Goal: Task Accomplishment & Management: Use online tool/utility

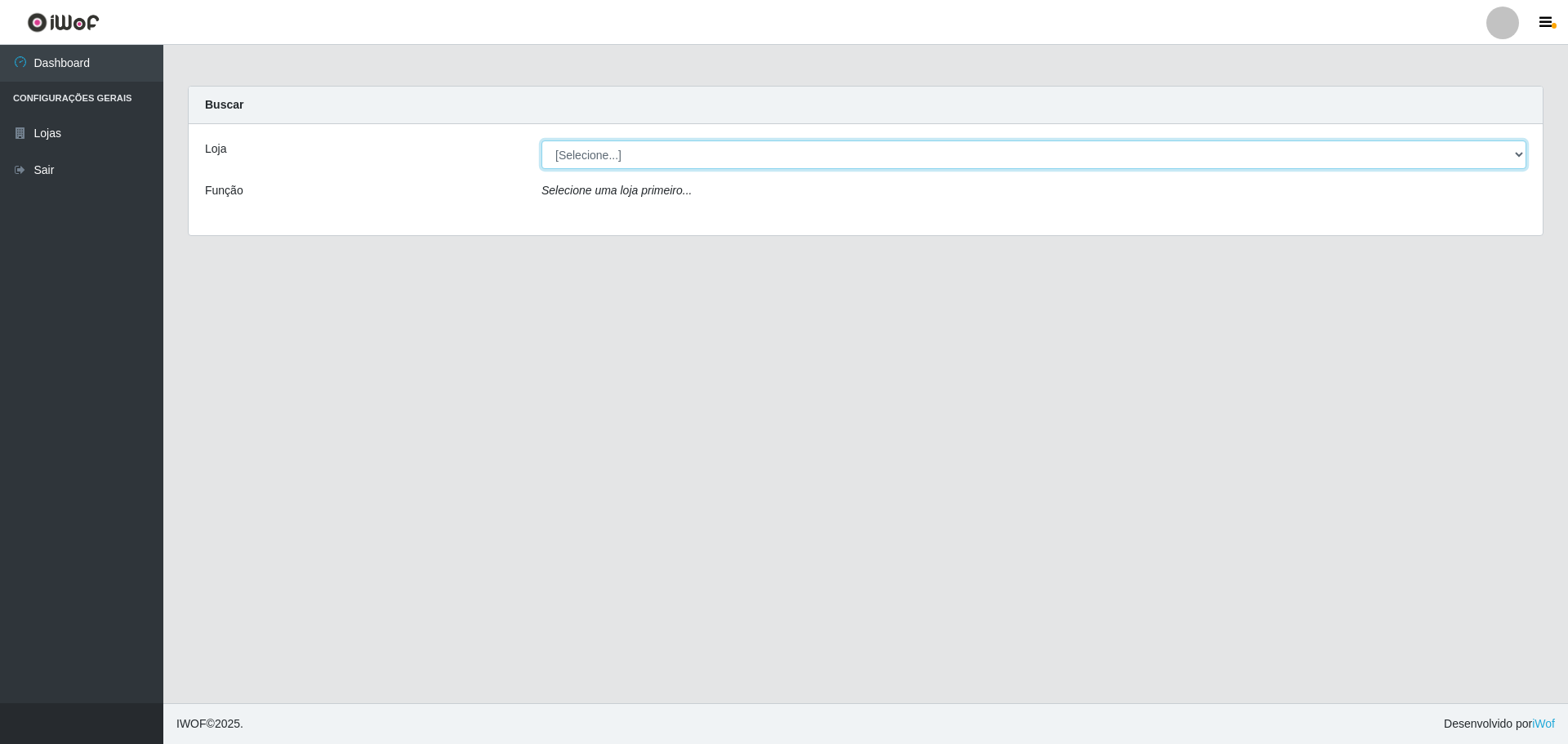
click at [1515, 155] on select "[Selecione...] Extrabom - Loja 01 Centro de Distribuição" at bounding box center [1034, 155] width 985 height 29
select select "435"
click at [542, 141] on select "[Selecione...] Extrabom - Loja 01 Centro de Distribuição" at bounding box center [1034, 155] width 985 height 29
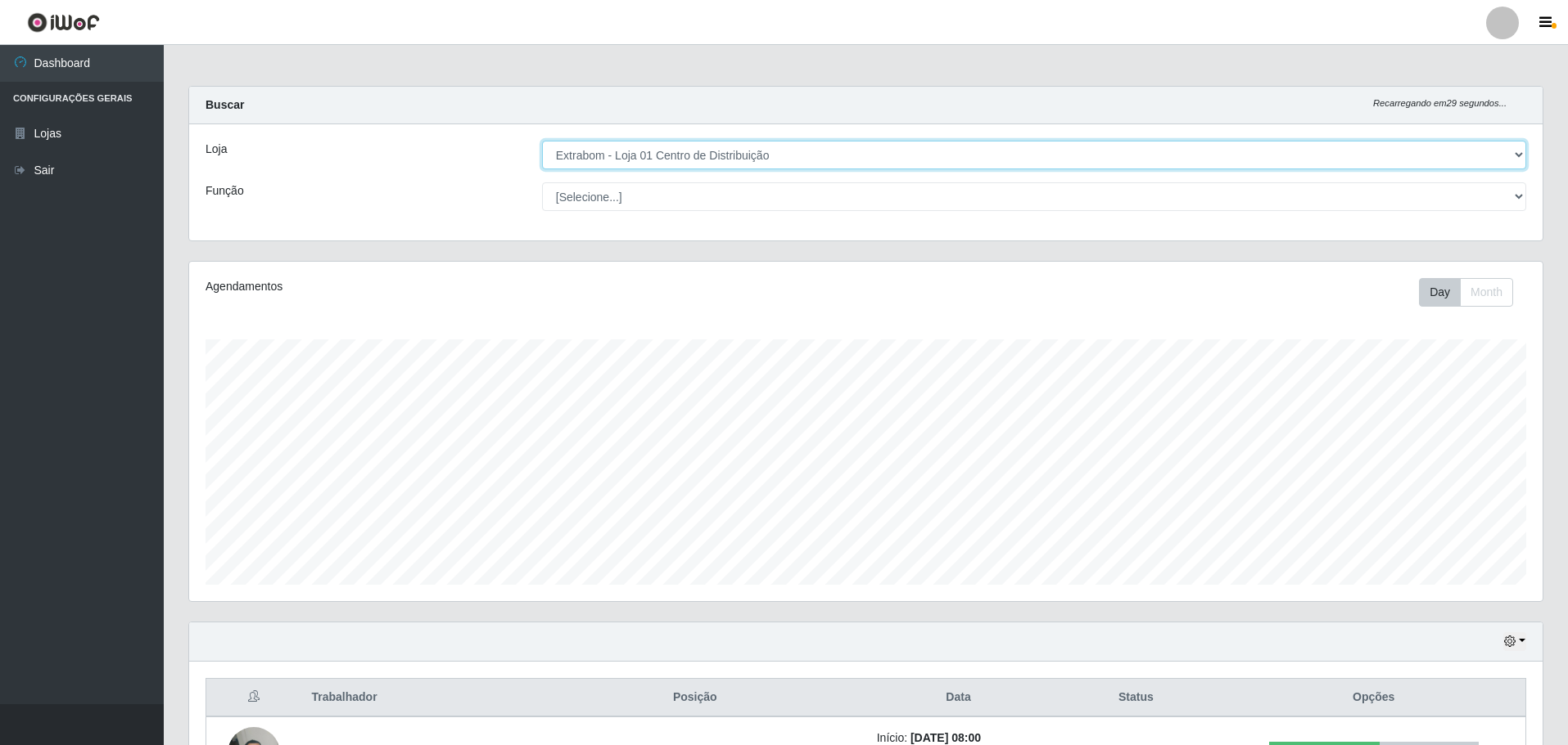
scroll to position [340, 1353]
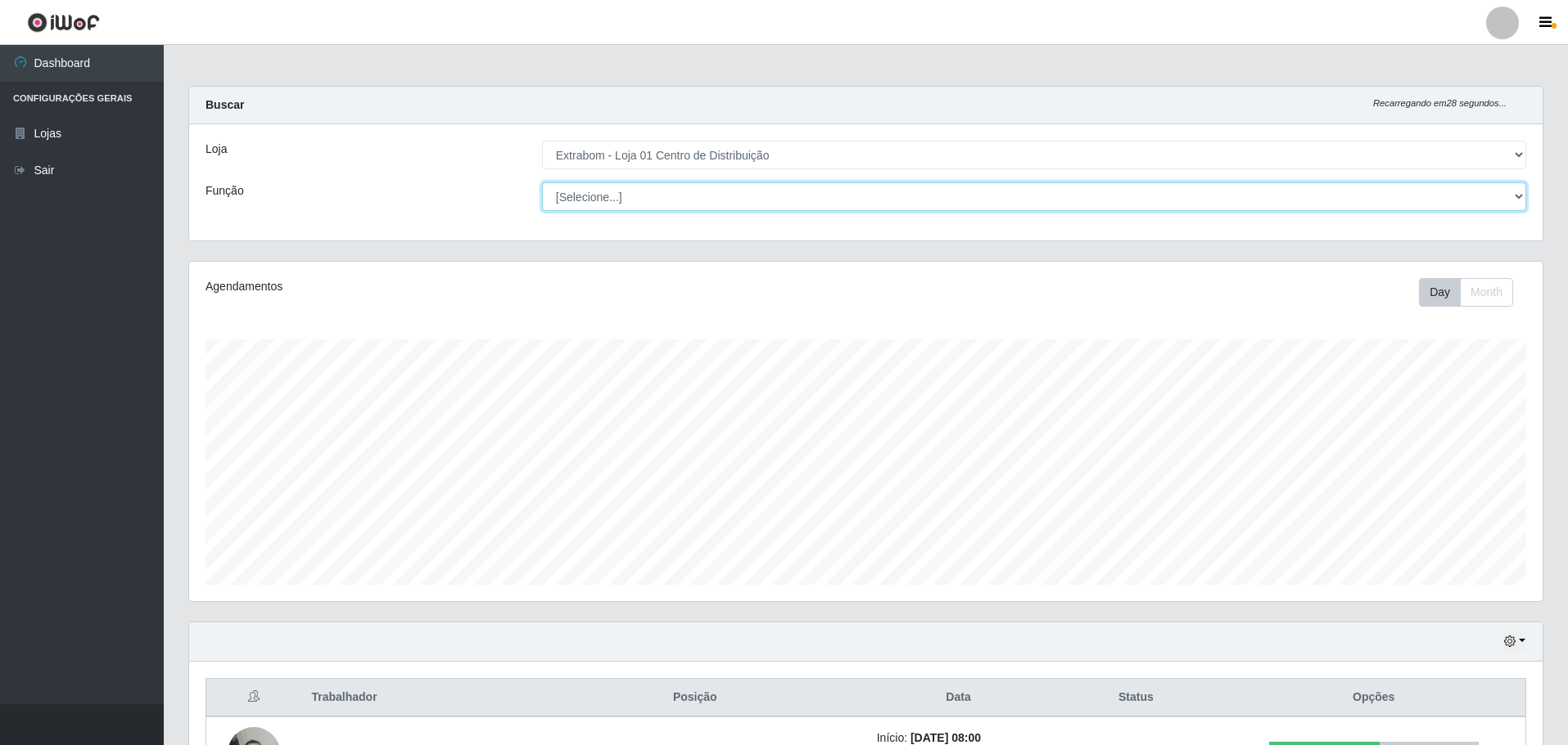
click at [1477, 205] on select "[Selecione...] Carregador e Descarregador de Caminhão Carregador e Descarregado…" at bounding box center [1034, 196] width 984 height 29
click at [542, 182] on select "[Selecione...] Carregador e Descarregador de Caminhão Carregador e Descarregado…" at bounding box center [1034, 196] width 984 height 29
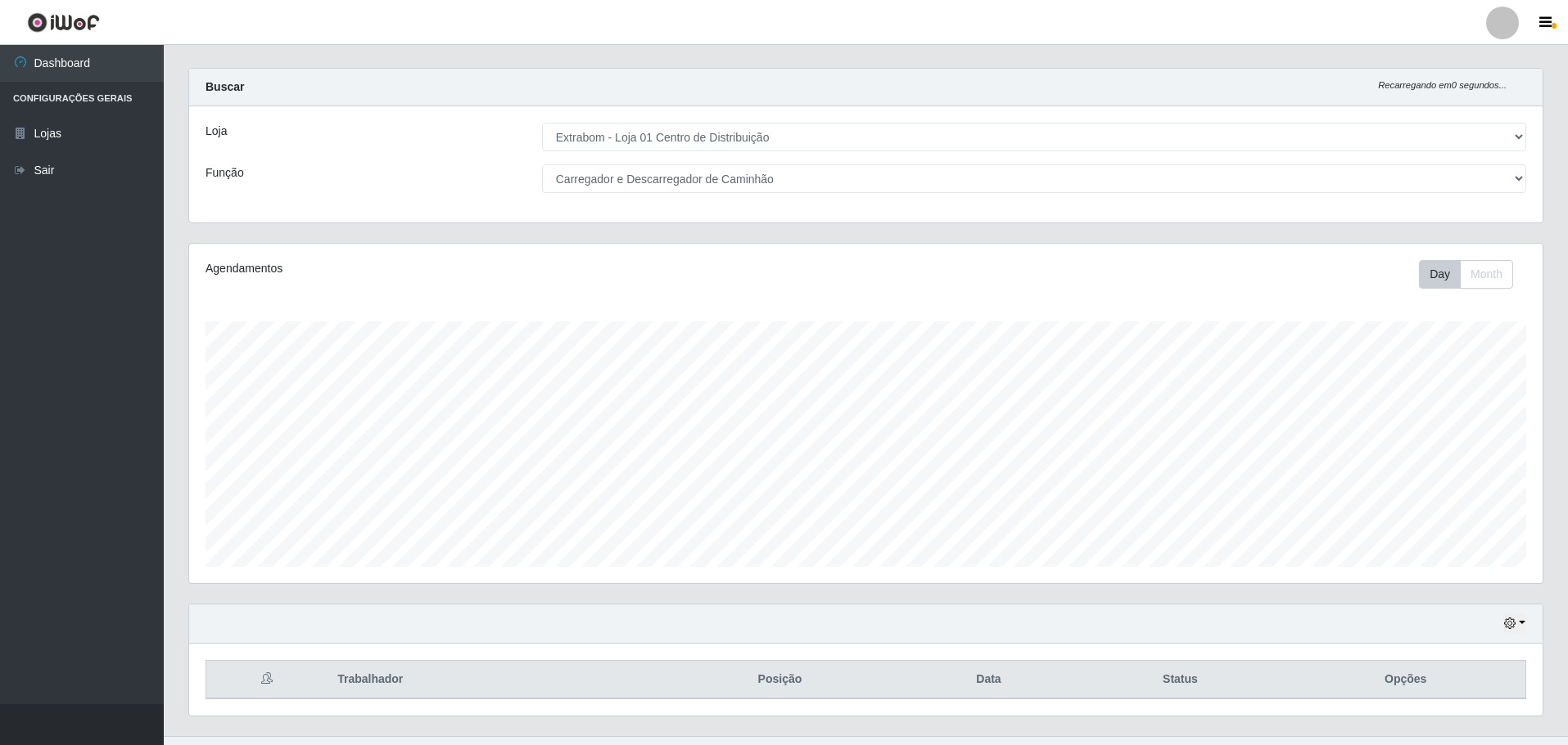
scroll to position [0, 0]
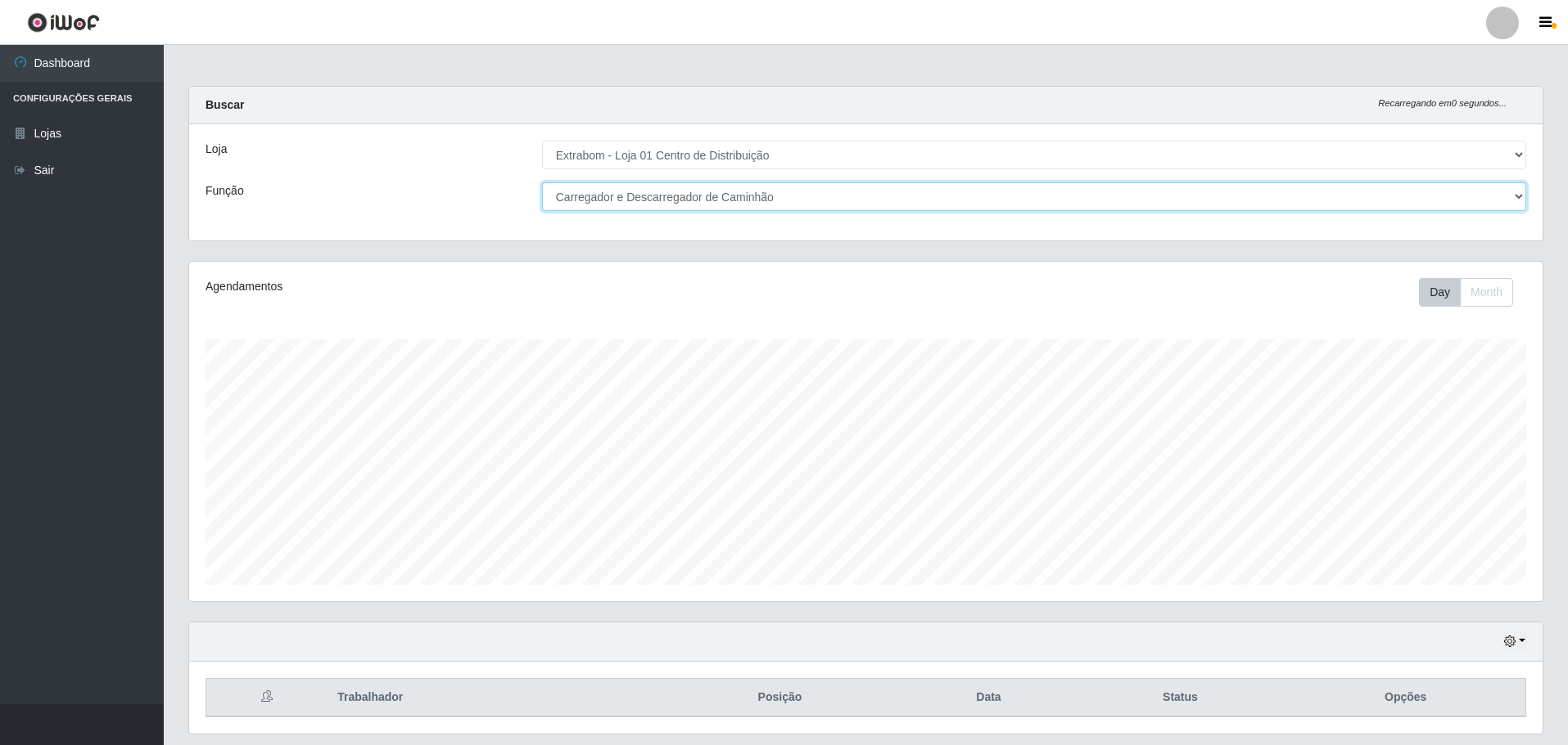
click at [1515, 196] on select "[Selecione...] Carregador e Descarregador de Caminhão Carregador e Descarregado…" at bounding box center [1034, 196] width 984 height 29
select select "139"
click at [542, 182] on select "[Selecione...] Carregador e Descarregador de Caminhão Carregador e Descarregado…" at bounding box center [1034, 196] width 984 height 29
click at [1094, 172] on div "Loja [Selecione...] Extrabom - Loja 01 Centro de Distribuição Função [Selecione…" at bounding box center [865, 182] width 1353 height 116
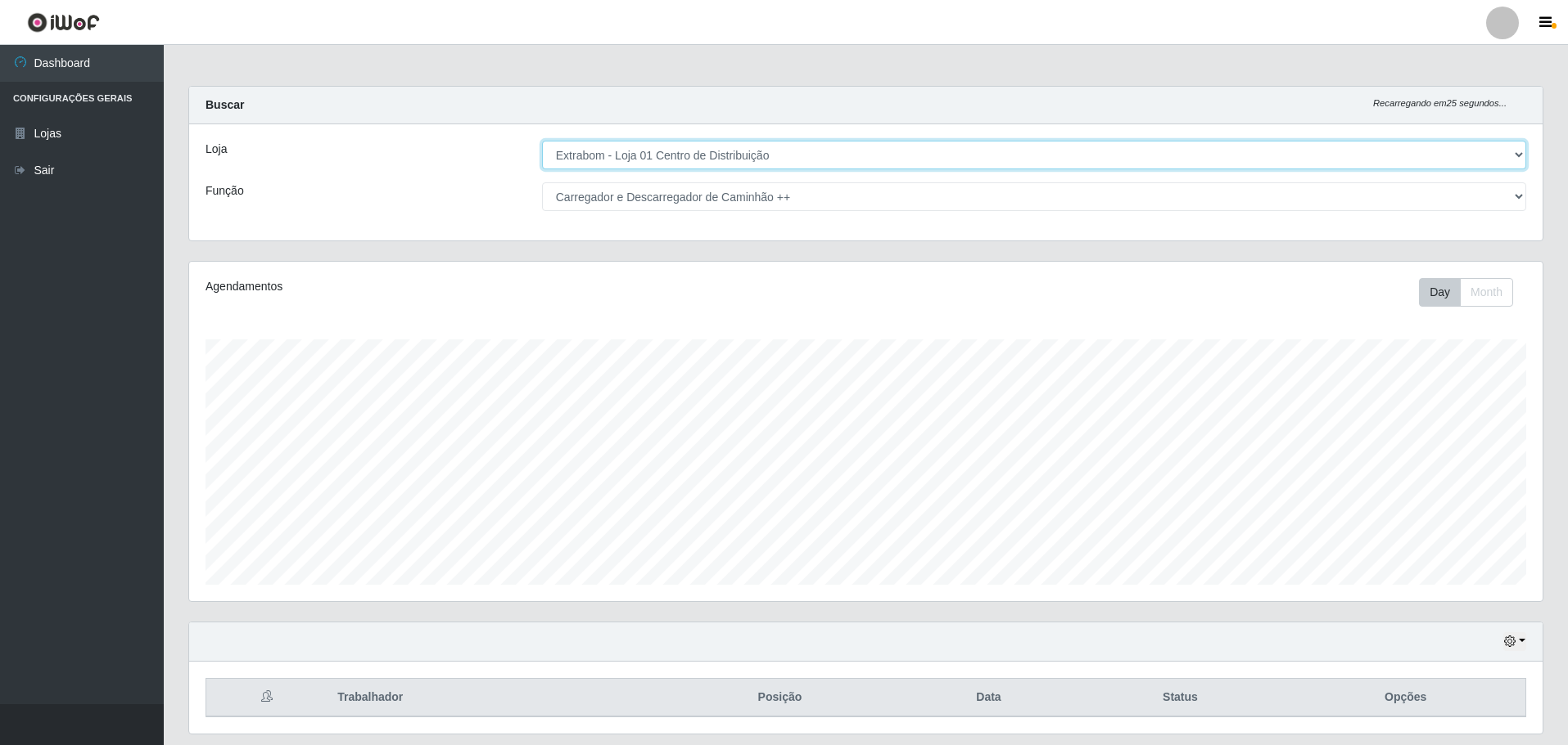
click at [1179, 159] on select "[Selecione...] Extrabom - Loja 01 Centro de Distribuição" at bounding box center [1034, 155] width 984 height 29
click at [542, 141] on select "[Selecione...] Extrabom - Loja 01 Centro de Distribuição" at bounding box center [1034, 155] width 984 height 29
click at [543, 141] on select "[Selecione...] Extrabom - Loja 01 Centro de Distribuição" at bounding box center [1034, 155] width 984 height 29
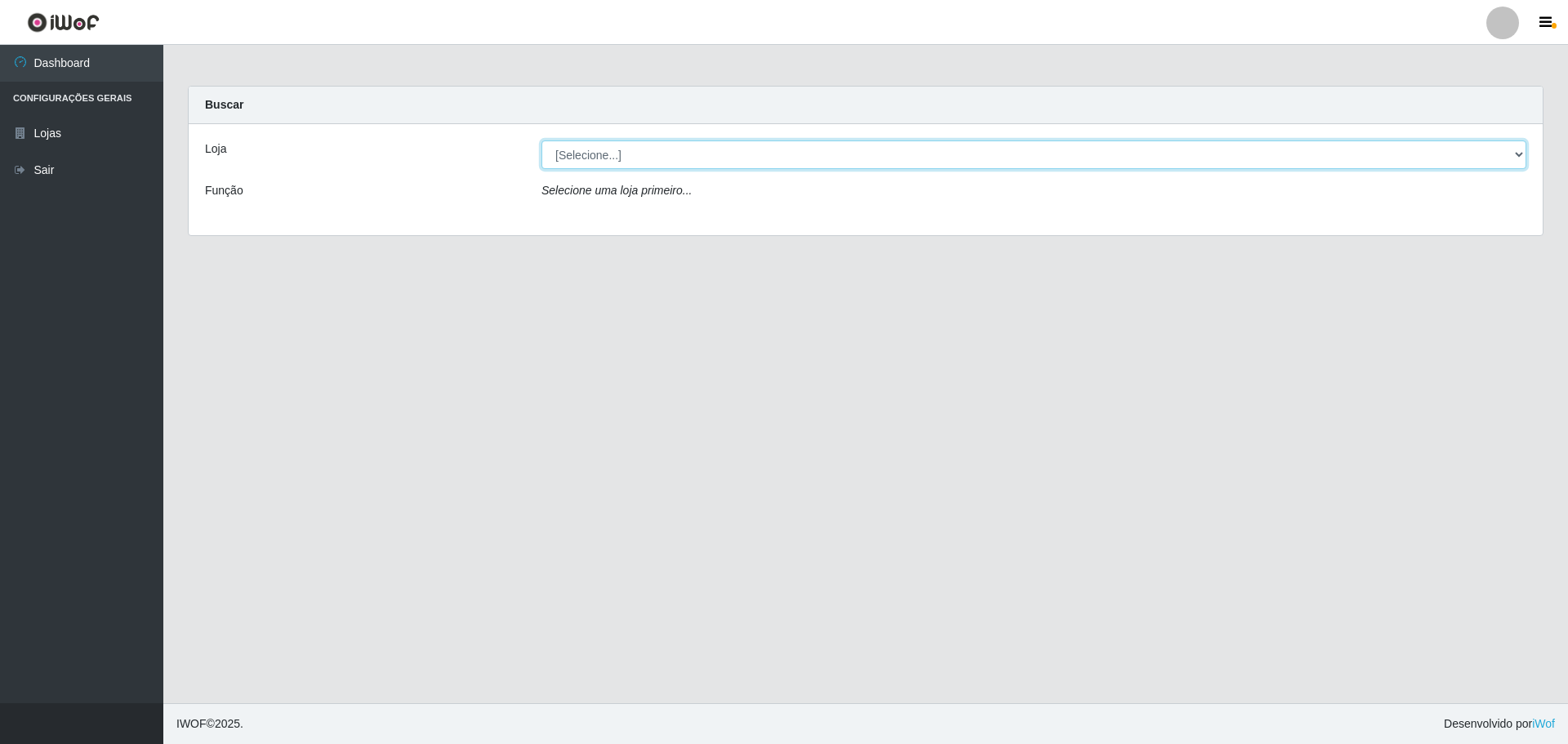
drag, startPoint x: 661, startPoint y: 167, endPoint x: 669, endPoint y: 155, distance: 14.4
click at [661, 167] on select "[Selecione...] Extrabom - Loja 01 Centro de Distribuição" at bounding box center [1034, 155] width 985 height 29
select select "435"
click at [542, 141] on select "[Selecione...] Extrabom - Loja 01 Centro de Distribuição" at bounding box center [1034, 155] width 985 height 29
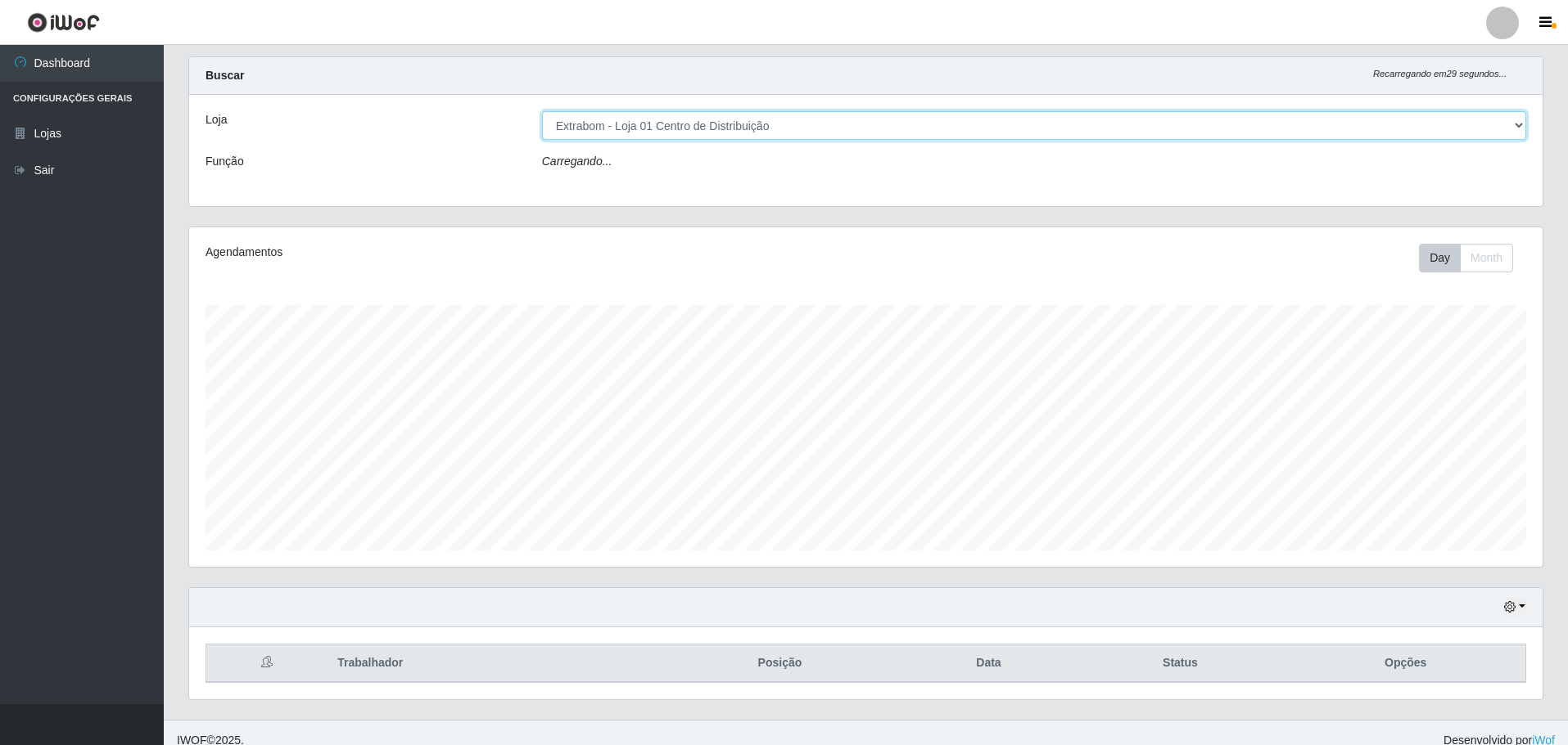
scroll to position [50, 0]
select select "139"
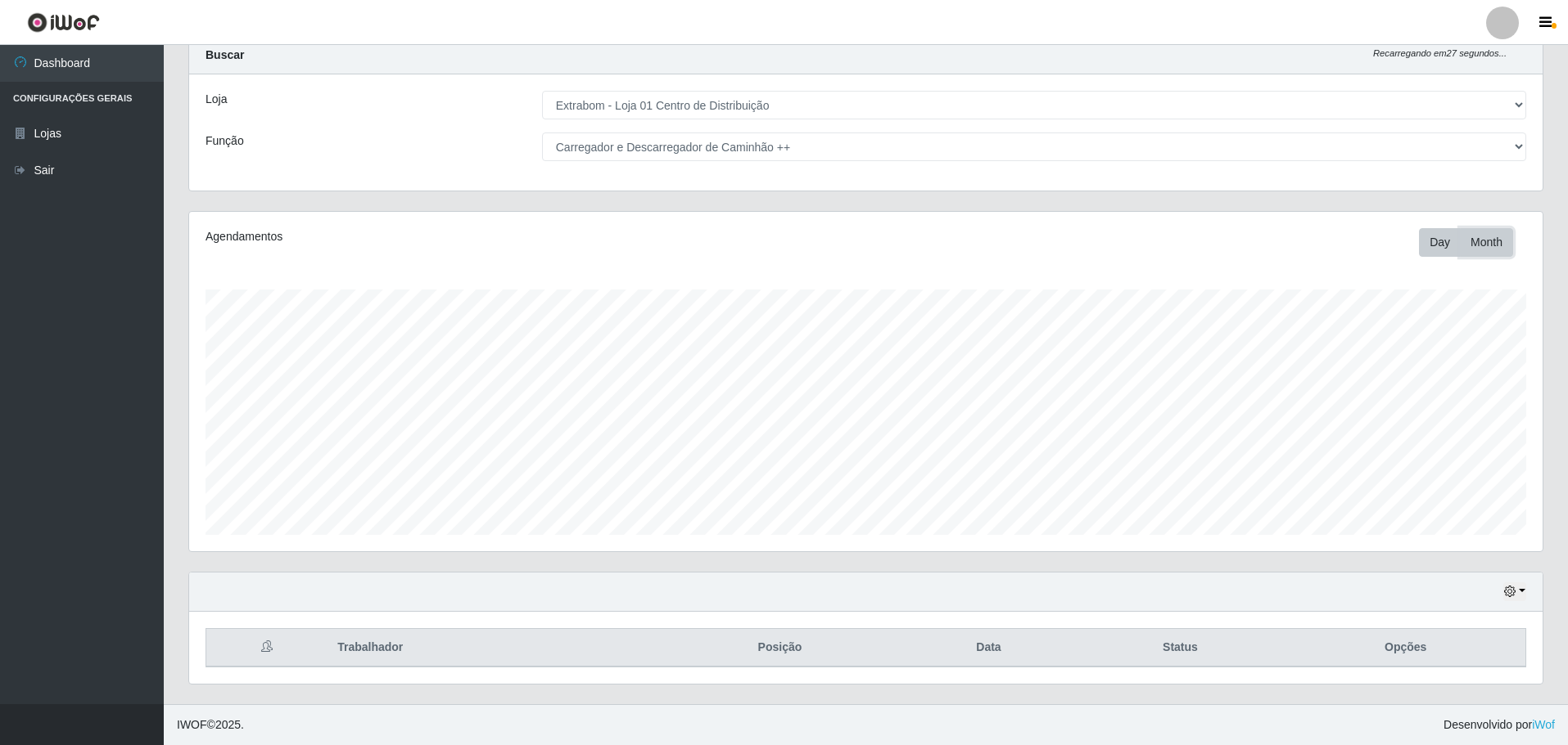
click at [1482, 242] on button "Month" at bounding box center [1486, 242] width 53 height 29
click at [1440, 243] on button "Day" at bounding box center [1440, 242] width 42 height 29
click at [1550, 17] on icon "button" at bounding box center [1545, 23] width 12 height 15
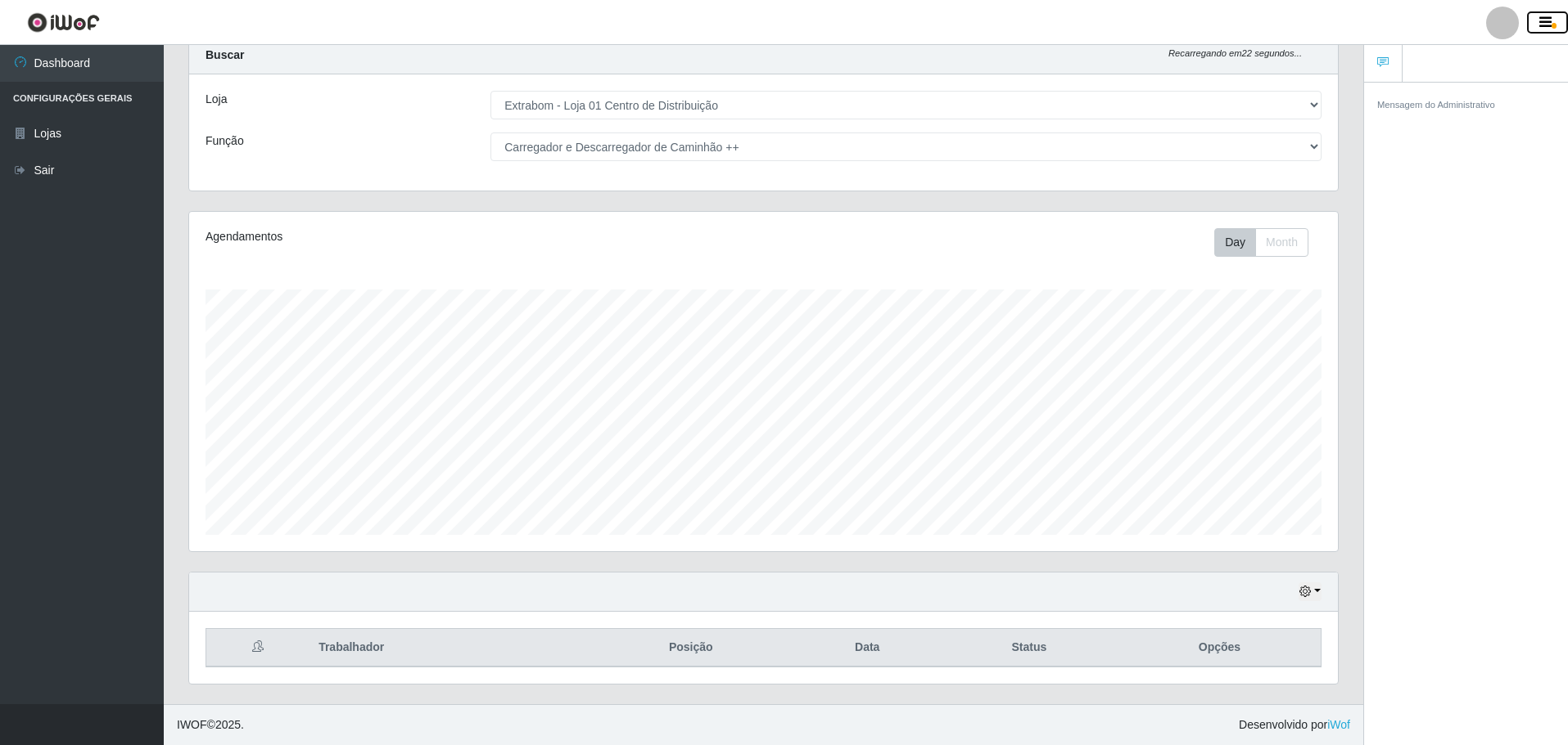
scroll to position [817922, 817582]
click at [1543, 11] on button "button" at bounding box center [1548, 22] width 41 height 23
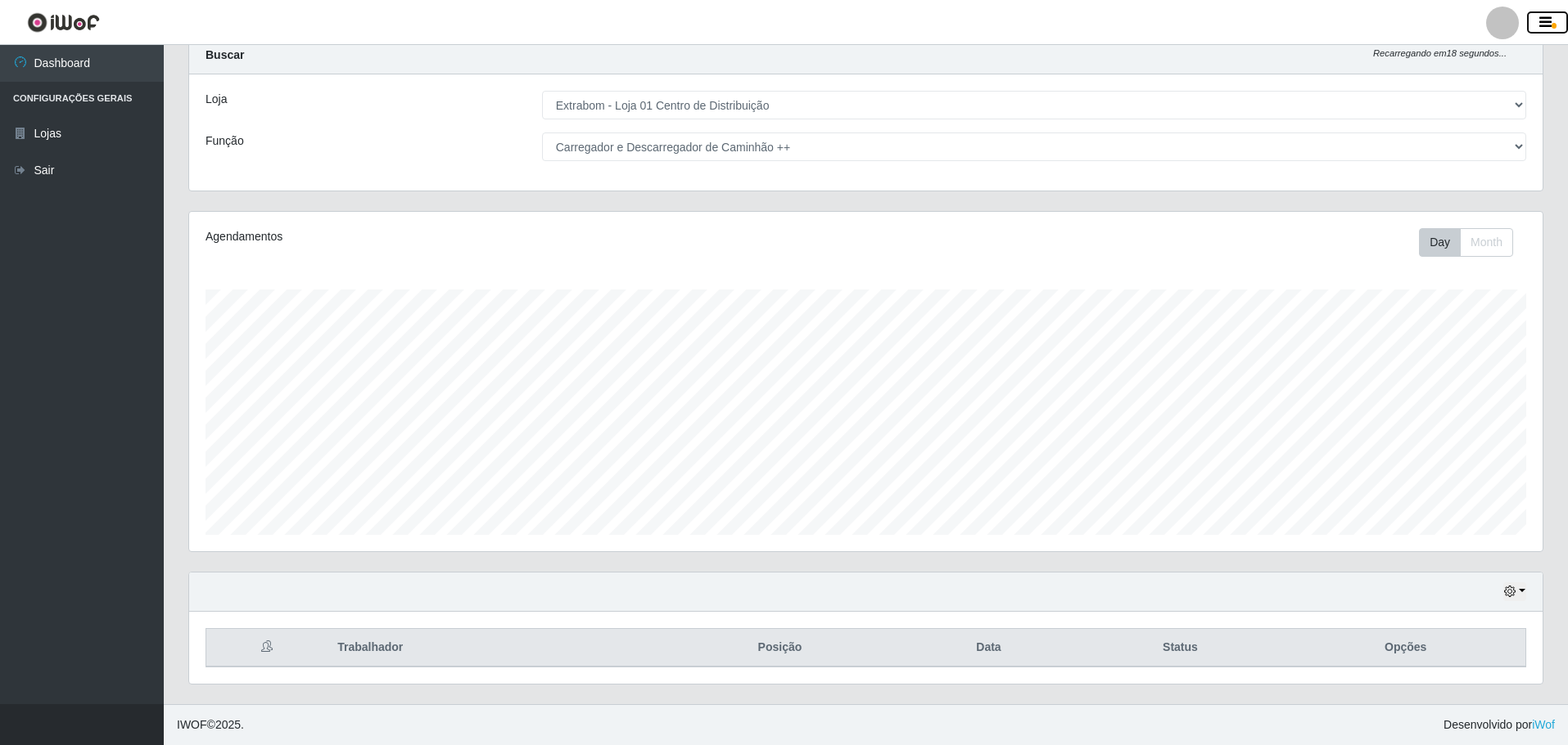
scroll to position [0, 0]
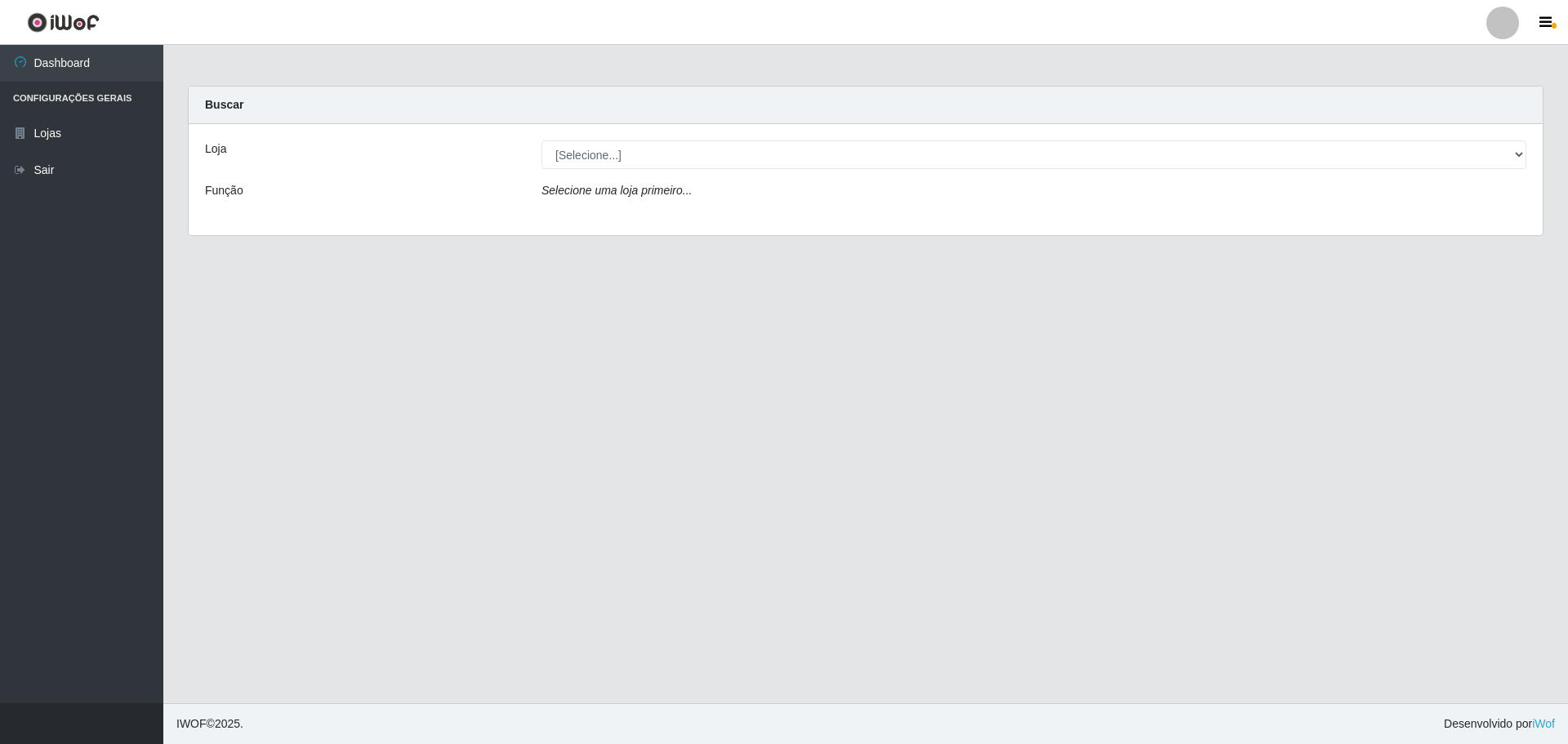
click at [734, 175] on div "Loja [Selecione...] Extrabom - Loja 01 Centro de Distribuição Função Selecione …" at bounding box center [865, 180] width 1354 height 111
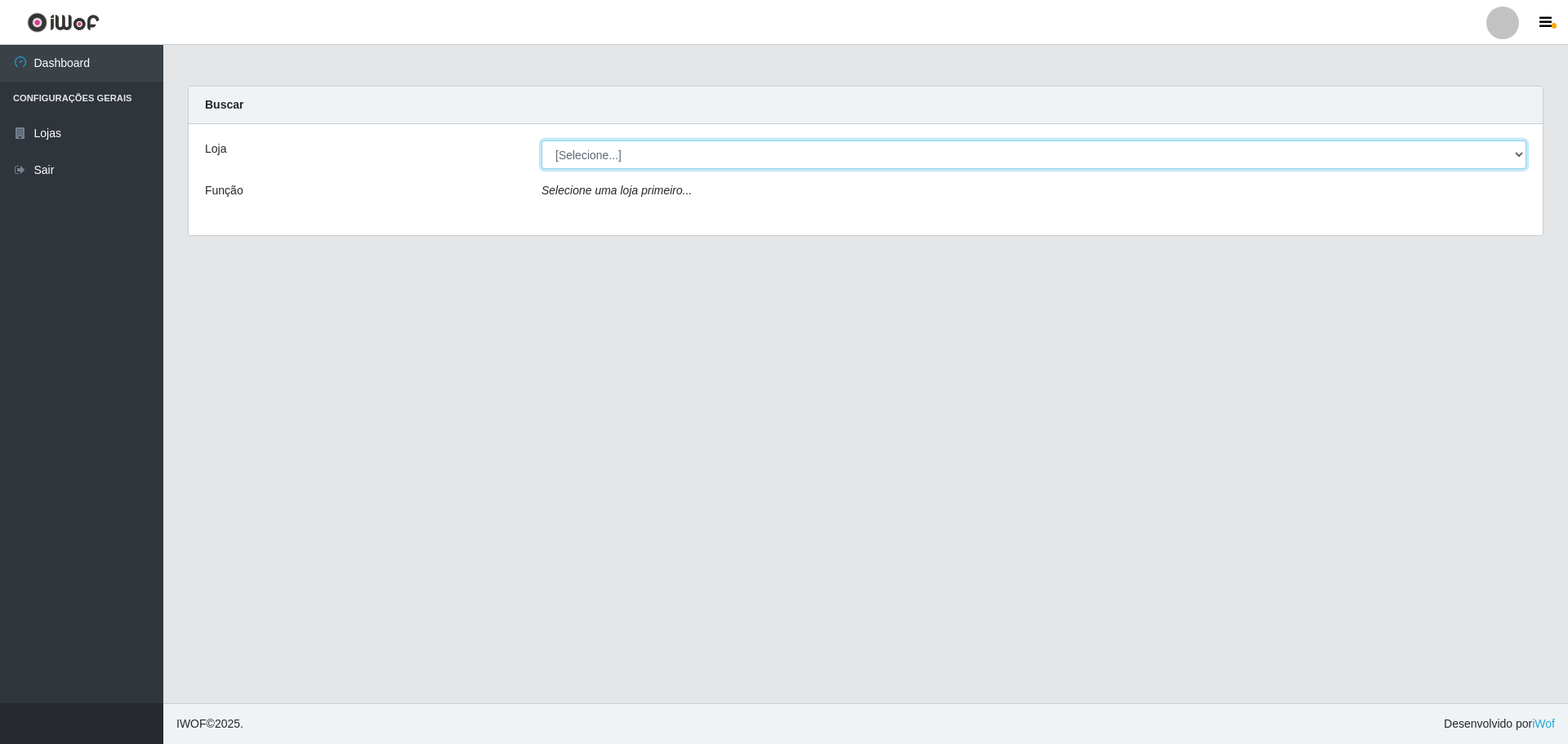
click at [730, 158] on select "[Selecione...] Extrabom - Loja 01 Centro de Distribuição" at bounding box center [1034, 155] width 985 height 29
select select "435"
click at [542, 141] on select "[Selecione...] Extrabom - Loja 01 Centro de Distribuição" at bounding box center [1034, 155] width 985 height 29
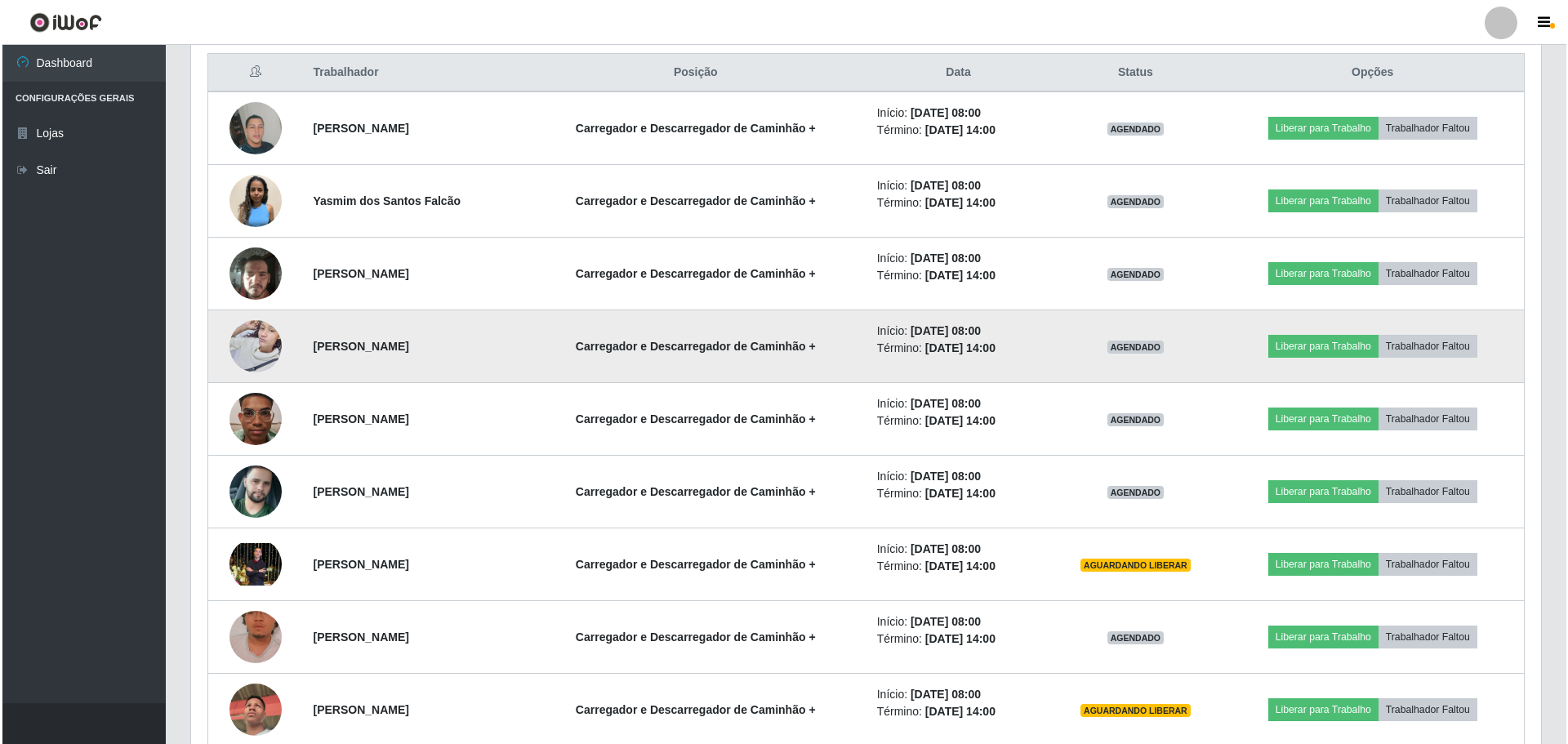
scroll to position [572, 0]
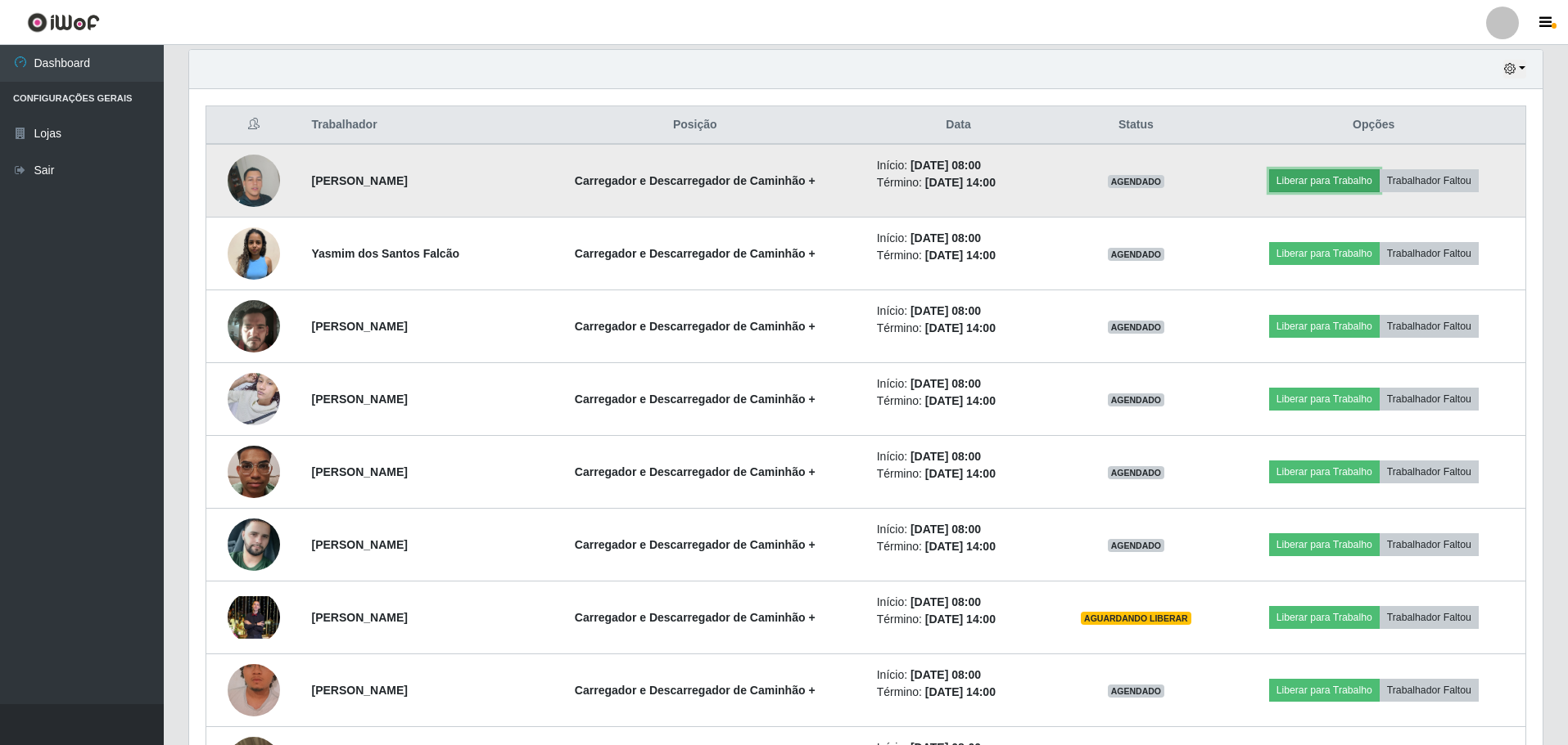
click at [1312, 180] on button "Liberar para Trabalho" at bounding box center [1324, 180] width 111 height 23
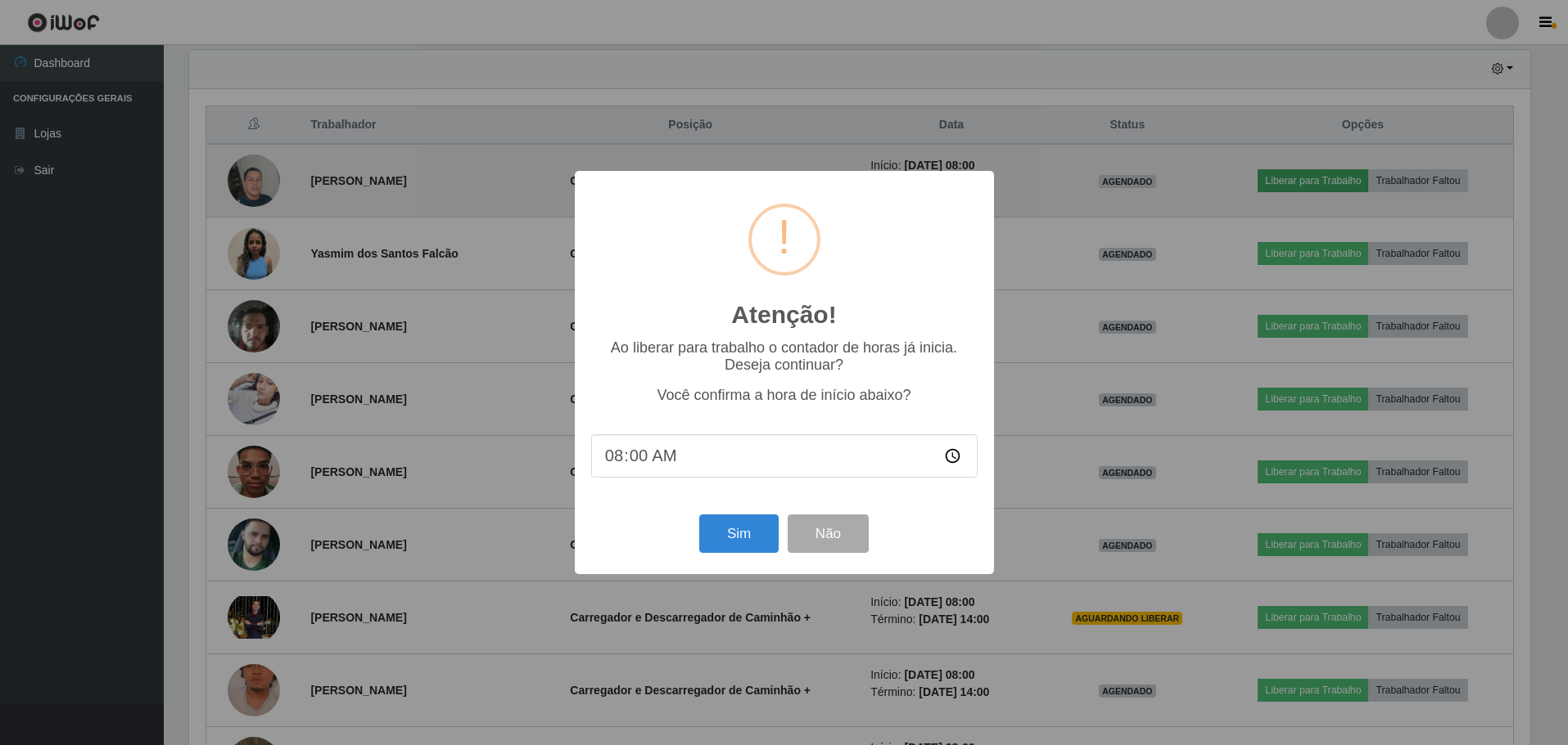
scroll to position [340, 1345]
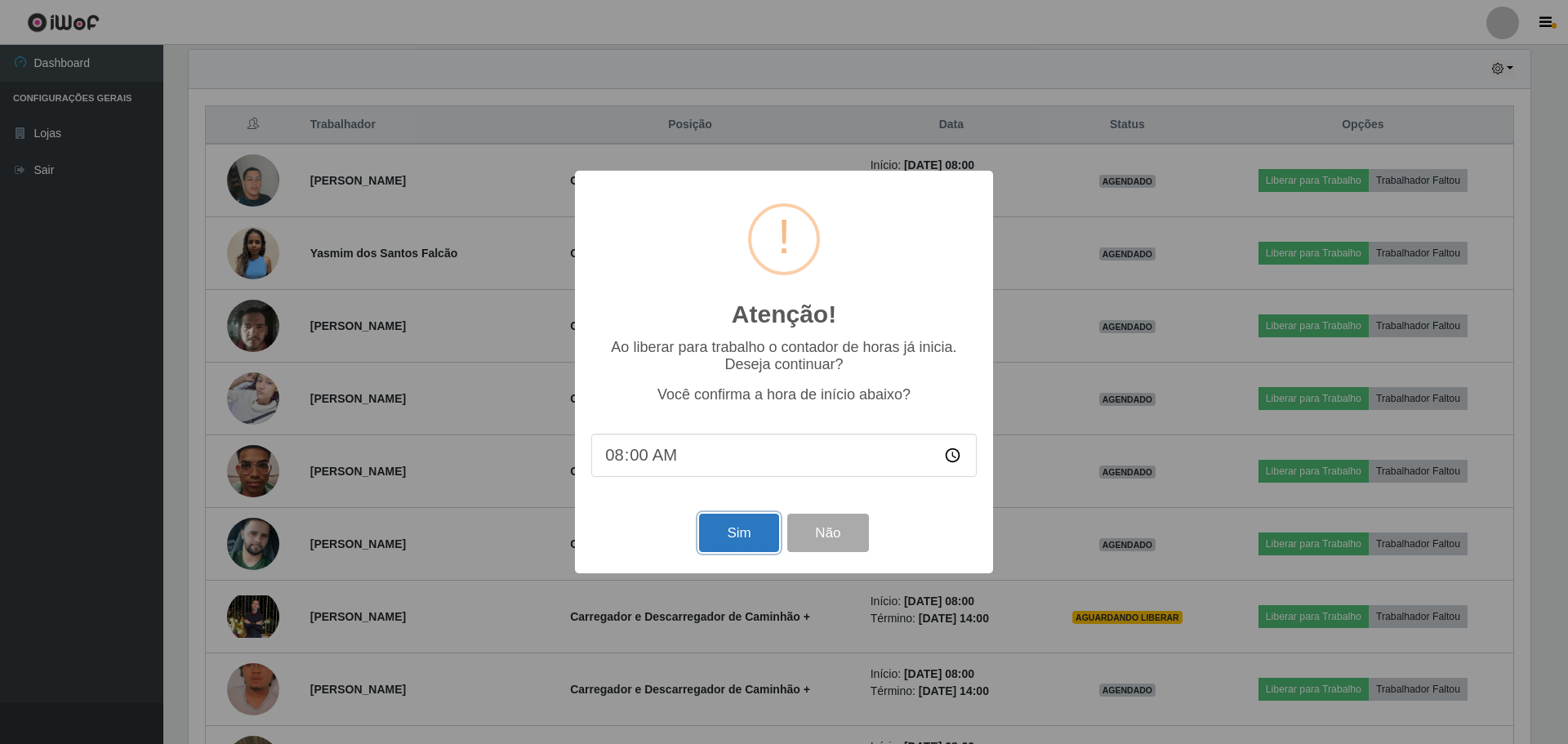
click at [740, 549] on button "Sim" at bounding box center [738, 532] width 79 height 38
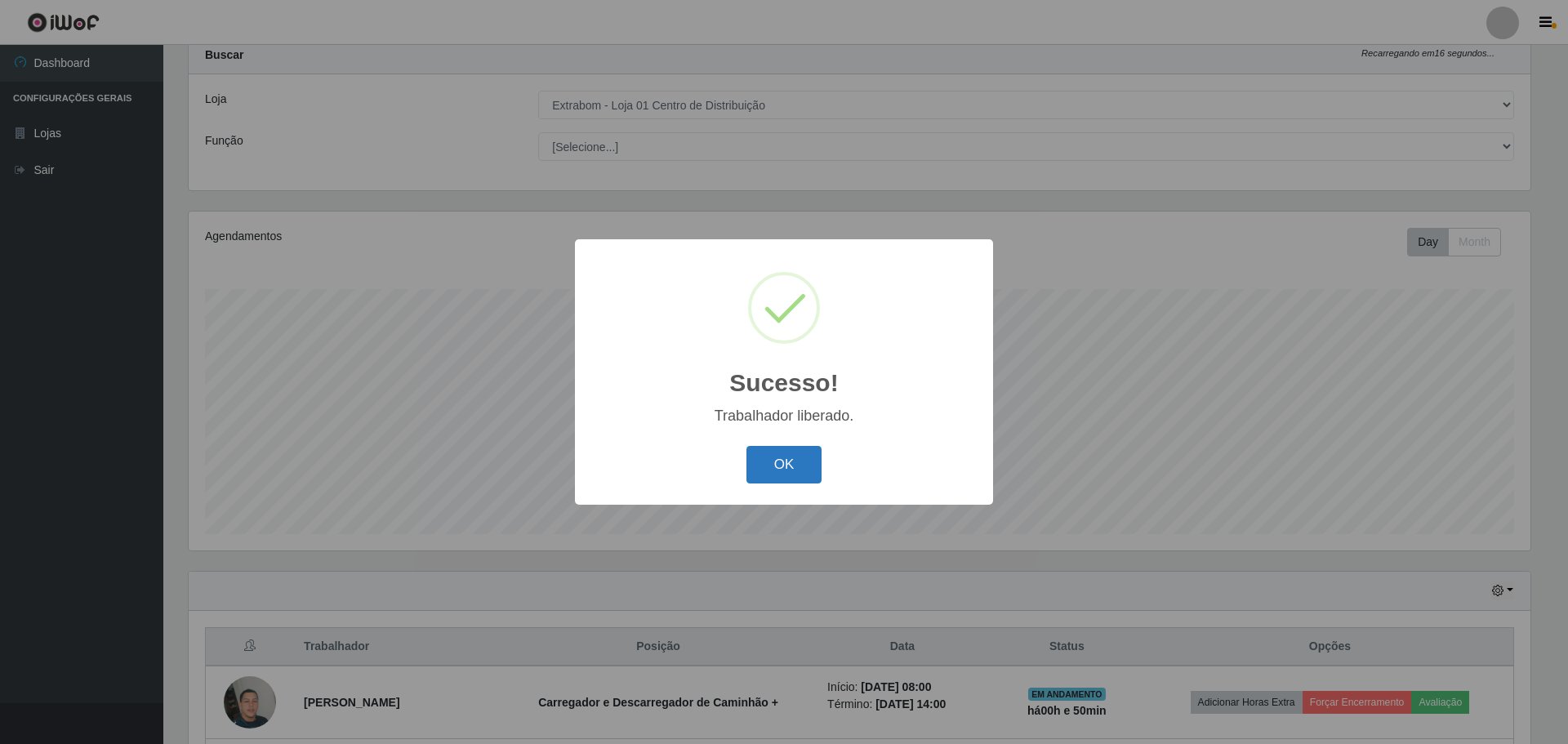
click at [778, 468] on button "OK" at bounding box center [784, 465] width 76 height 38
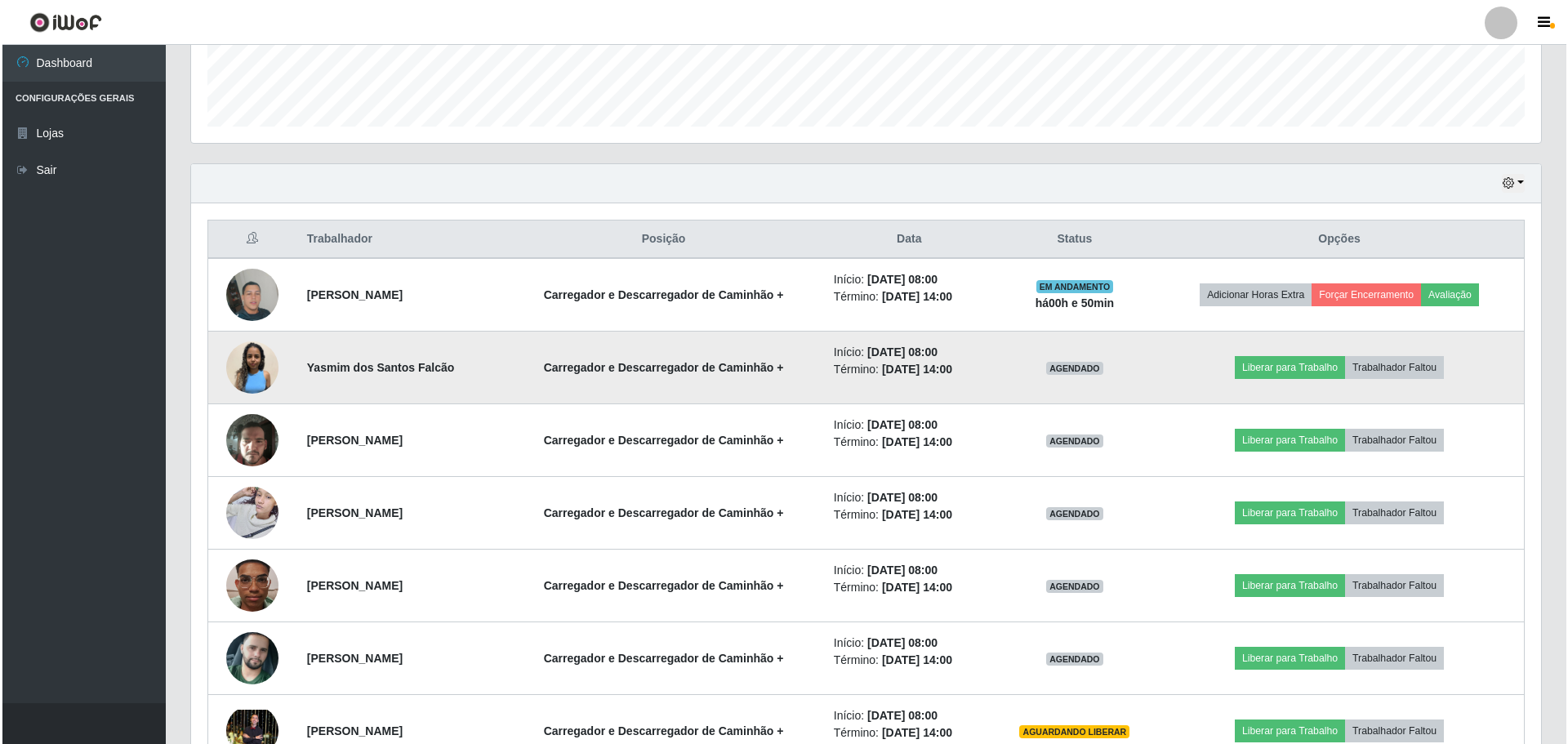
scroll to position [458, 0]
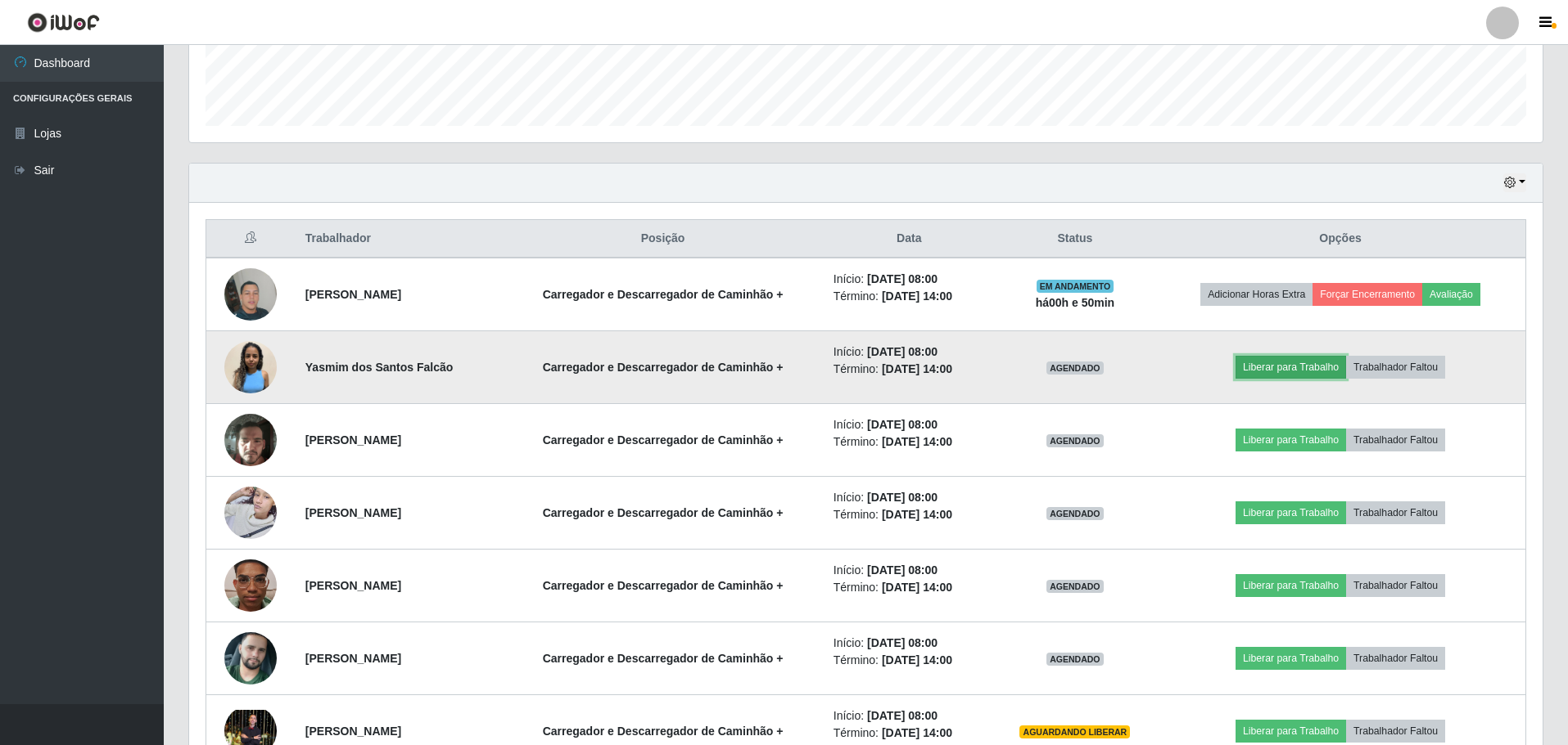
click at [1311, 368] on button "Liberar para Trabalho" at bounding box center [1290, 367] width 111 height 23
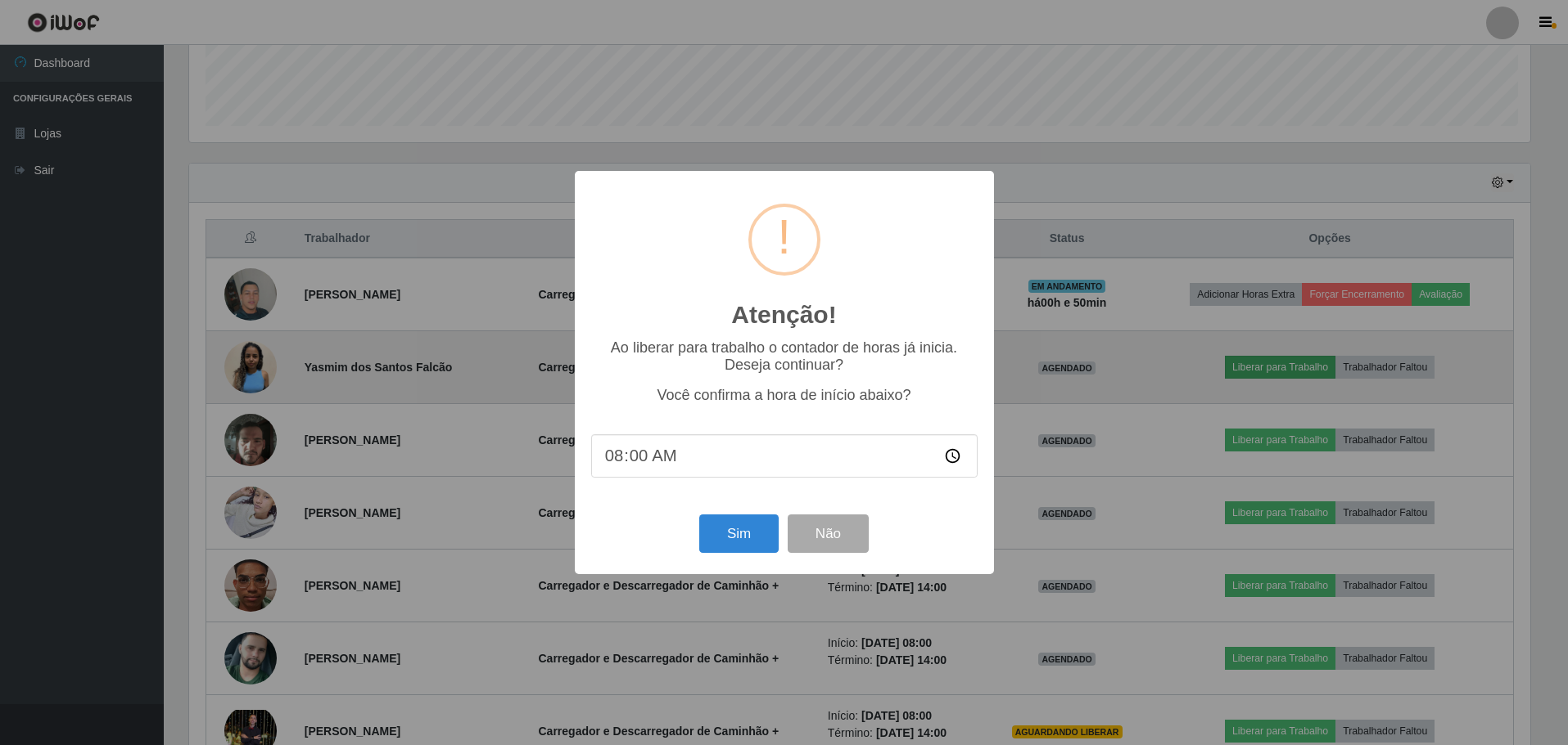
scroll to position [340, 1345]
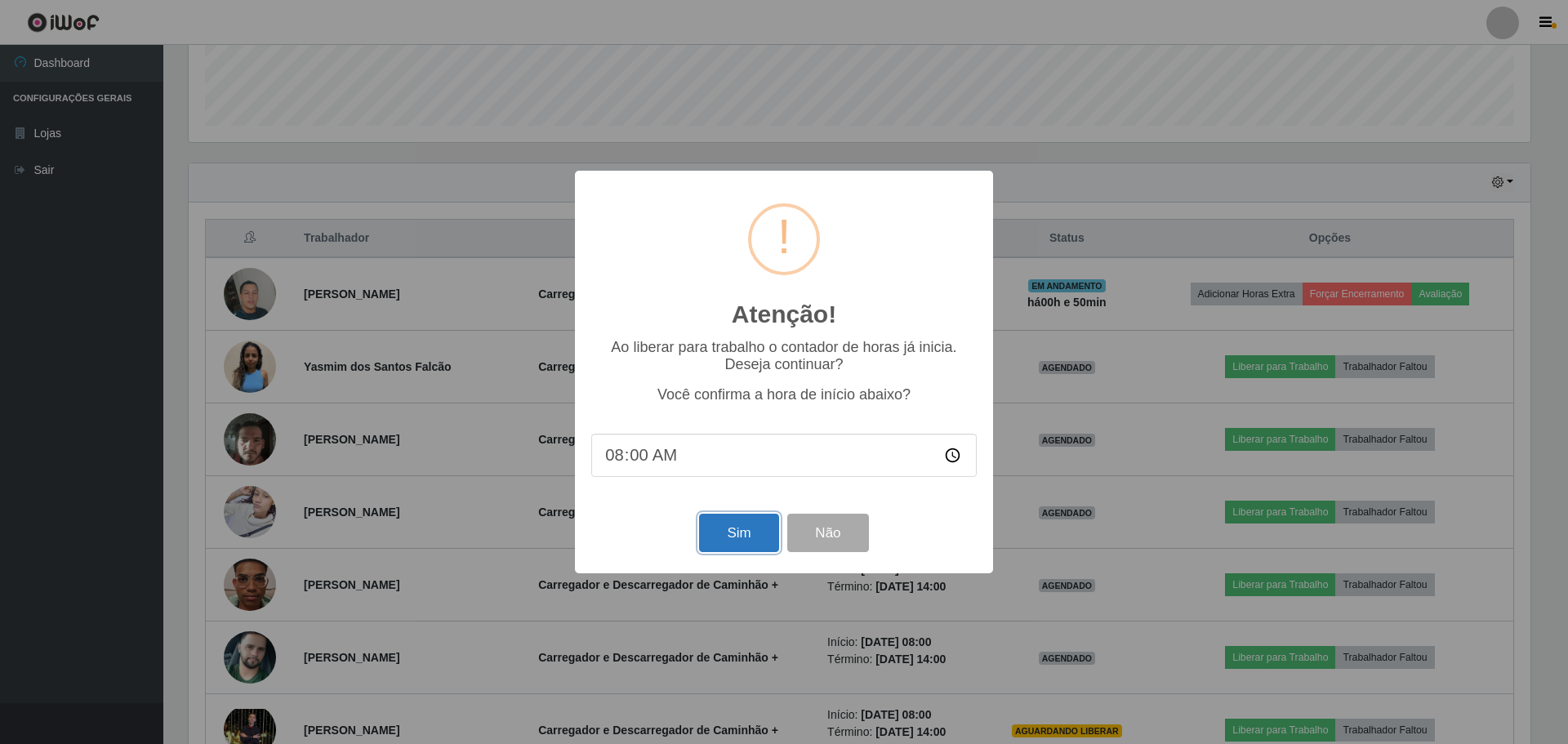
click at [750, 540] on button "Sim" at bounding box center [738, 532] width 79 height 38
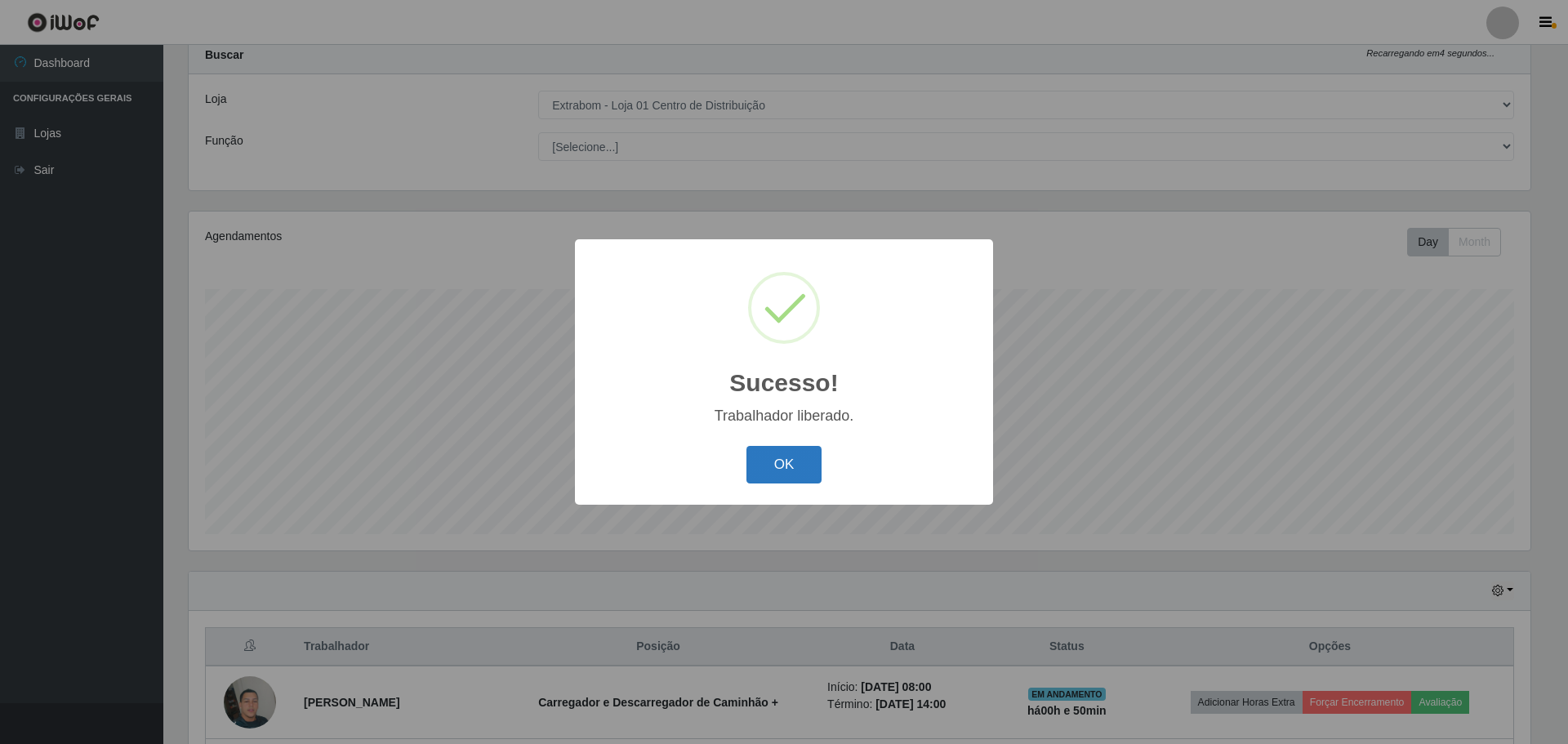
click at [797, 459] on button "OK" at bounding box center [784, 465] width 76 height 38
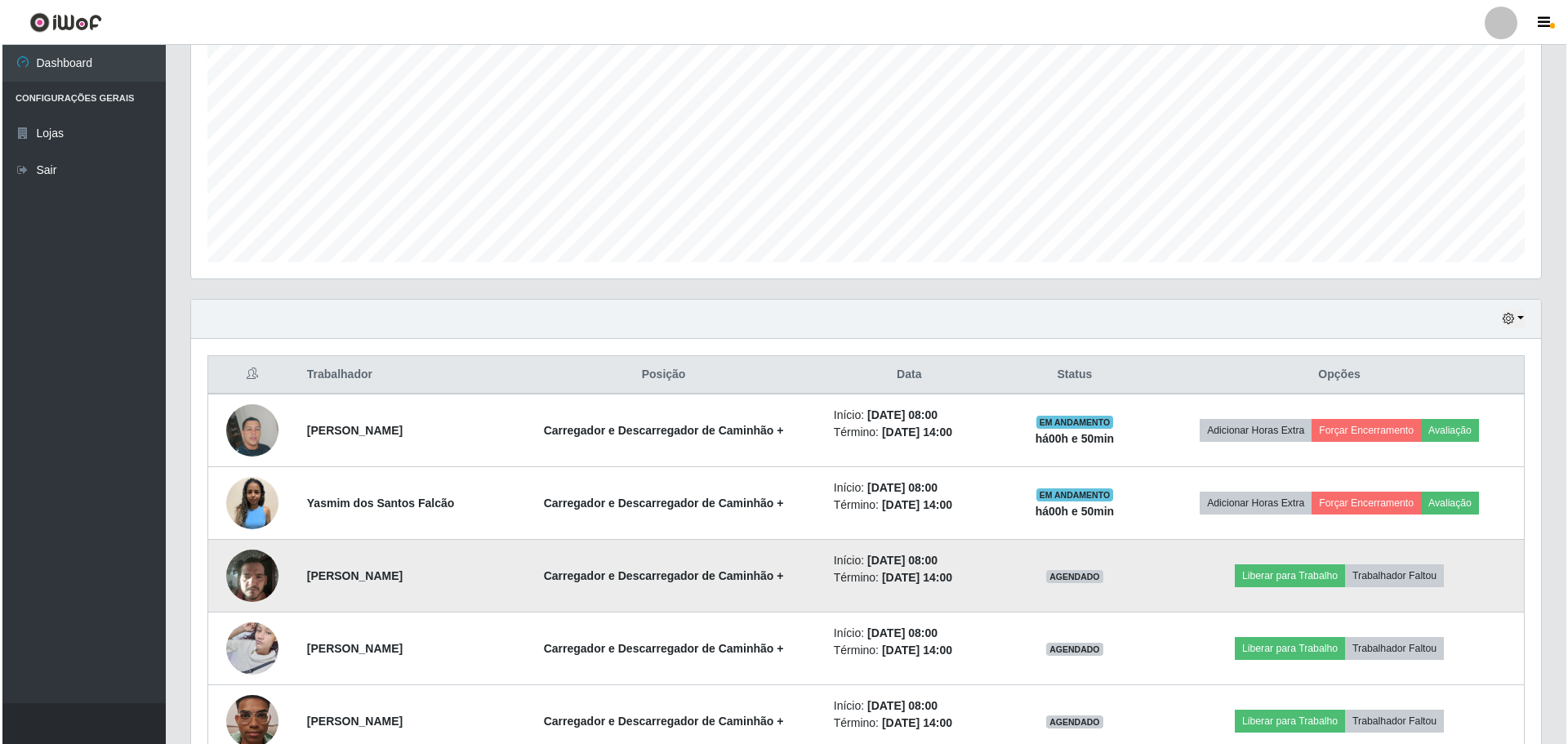
scroll to position [458, 0]
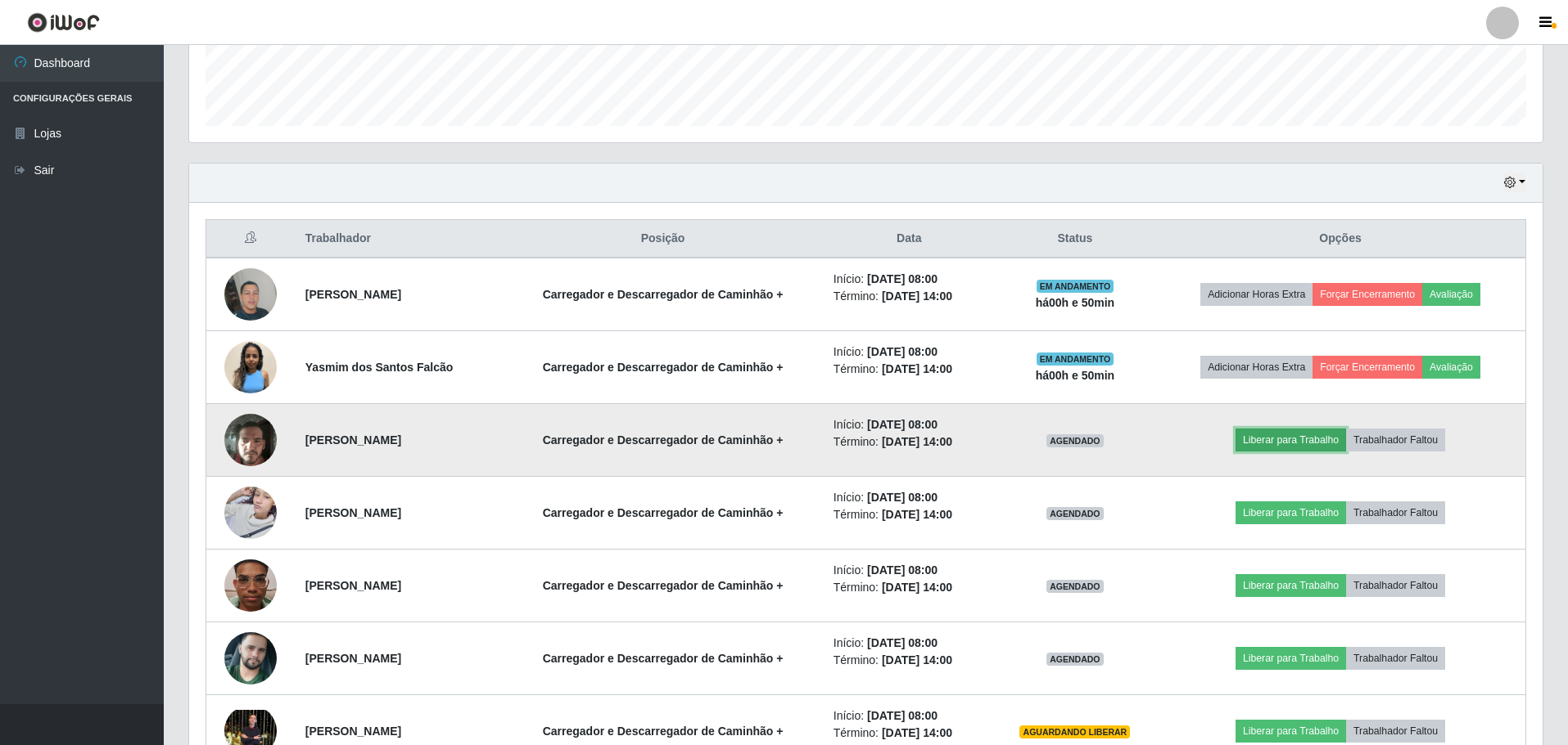
click at [1302, 440] on button "Liberar para Trabalho" at bounding box center [1290, 440] width 111 height 23
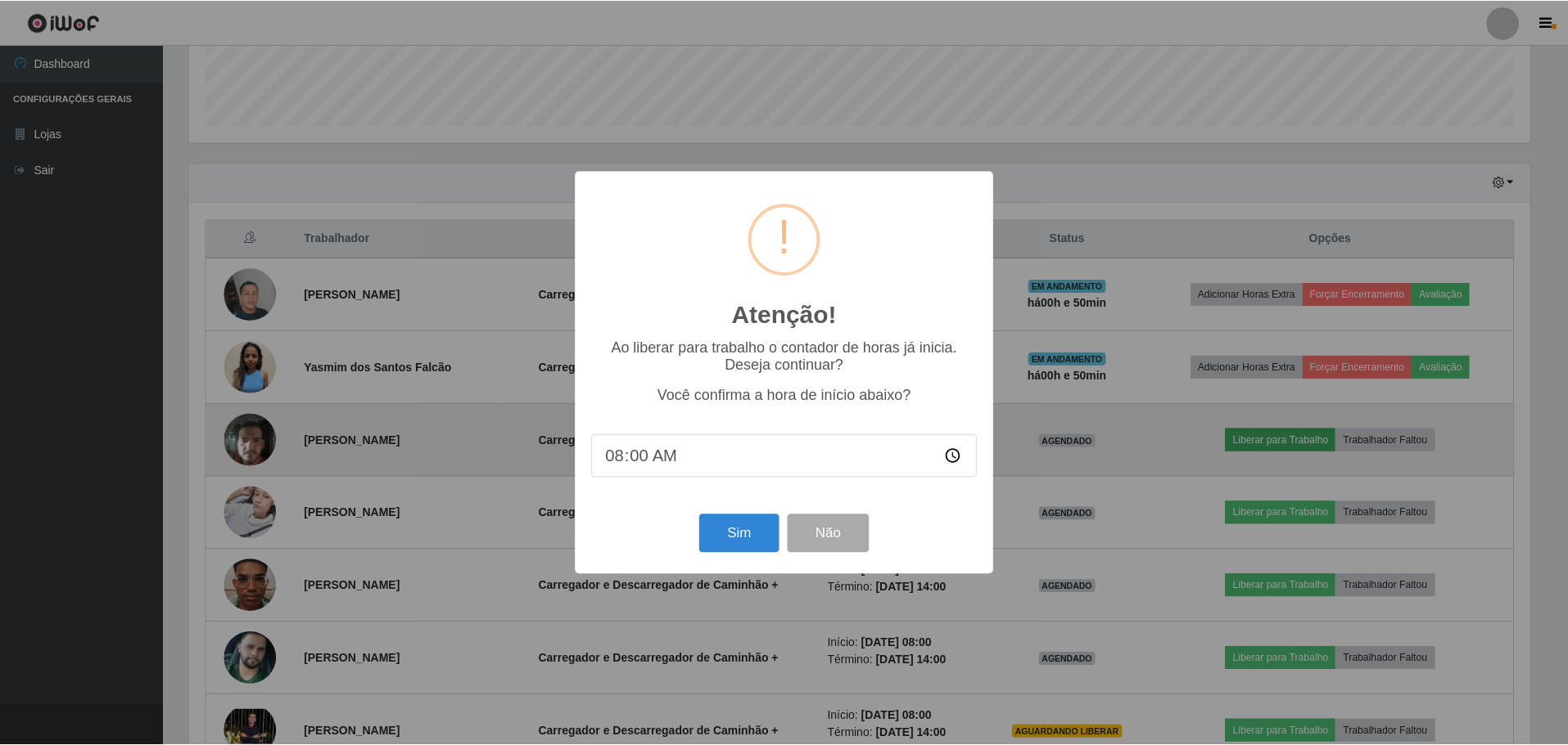
scroll to position [340, 1345]
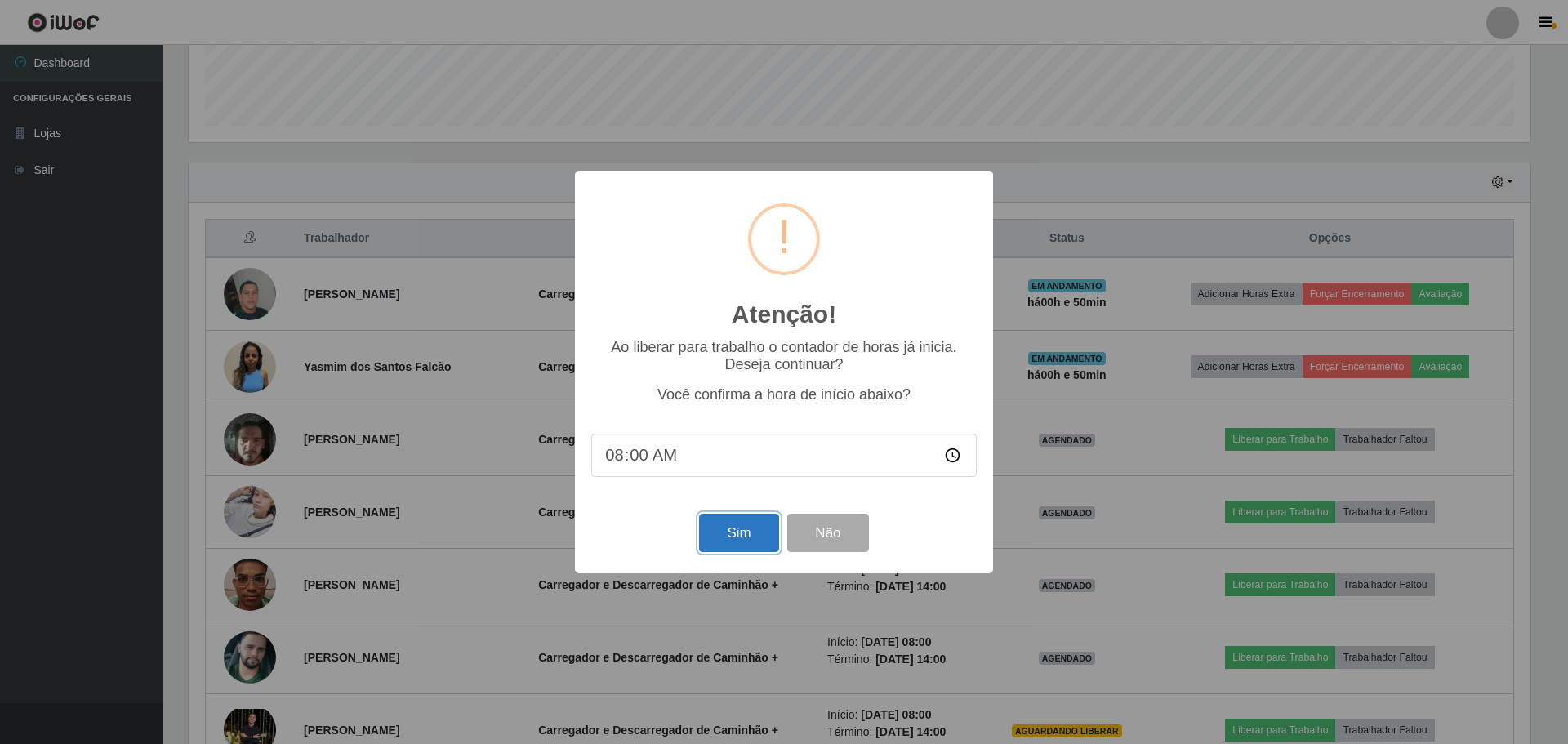
click at [754, 532] on button "Sim" at bounding box center [738, 532] width 79 height 38
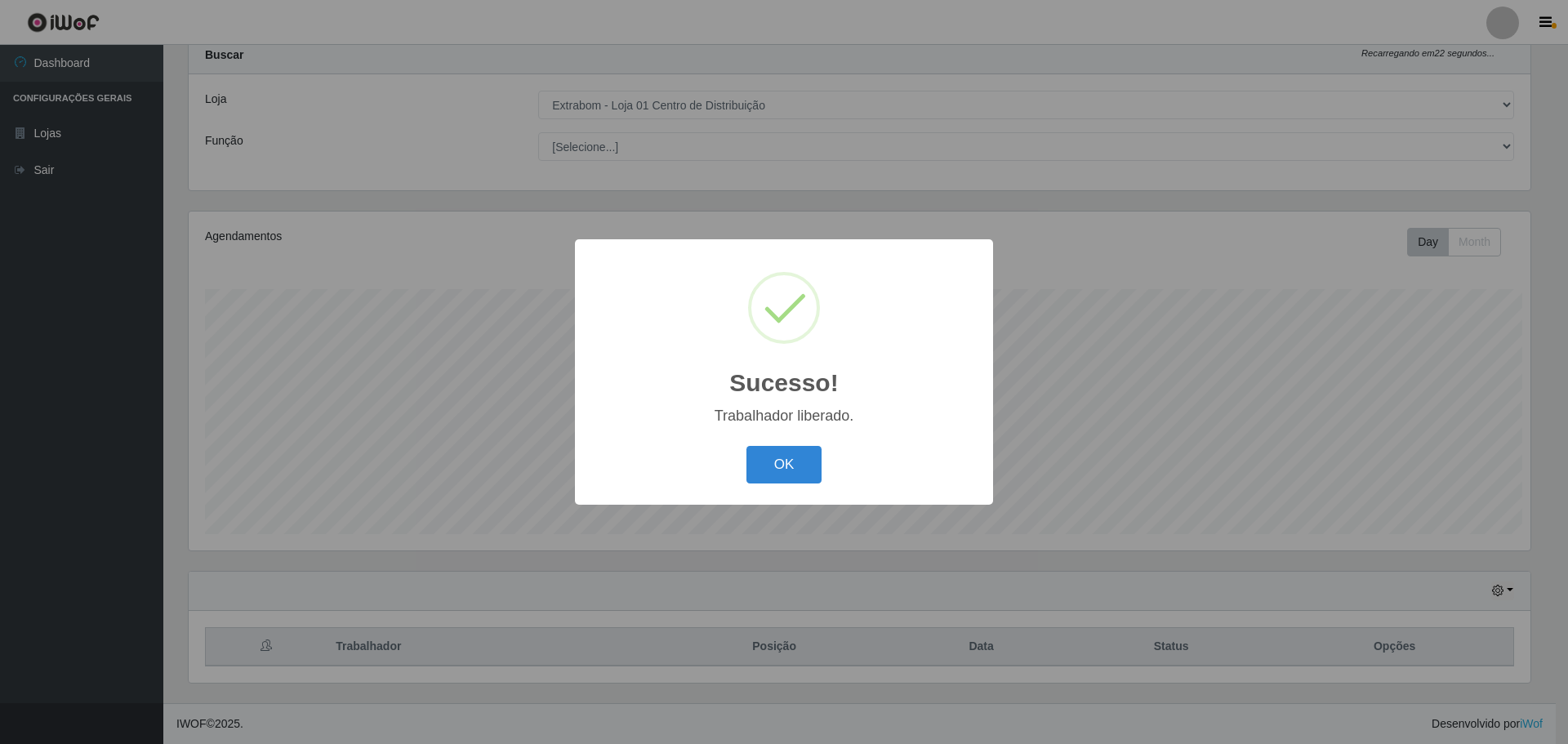
scroll to position [0, 0]
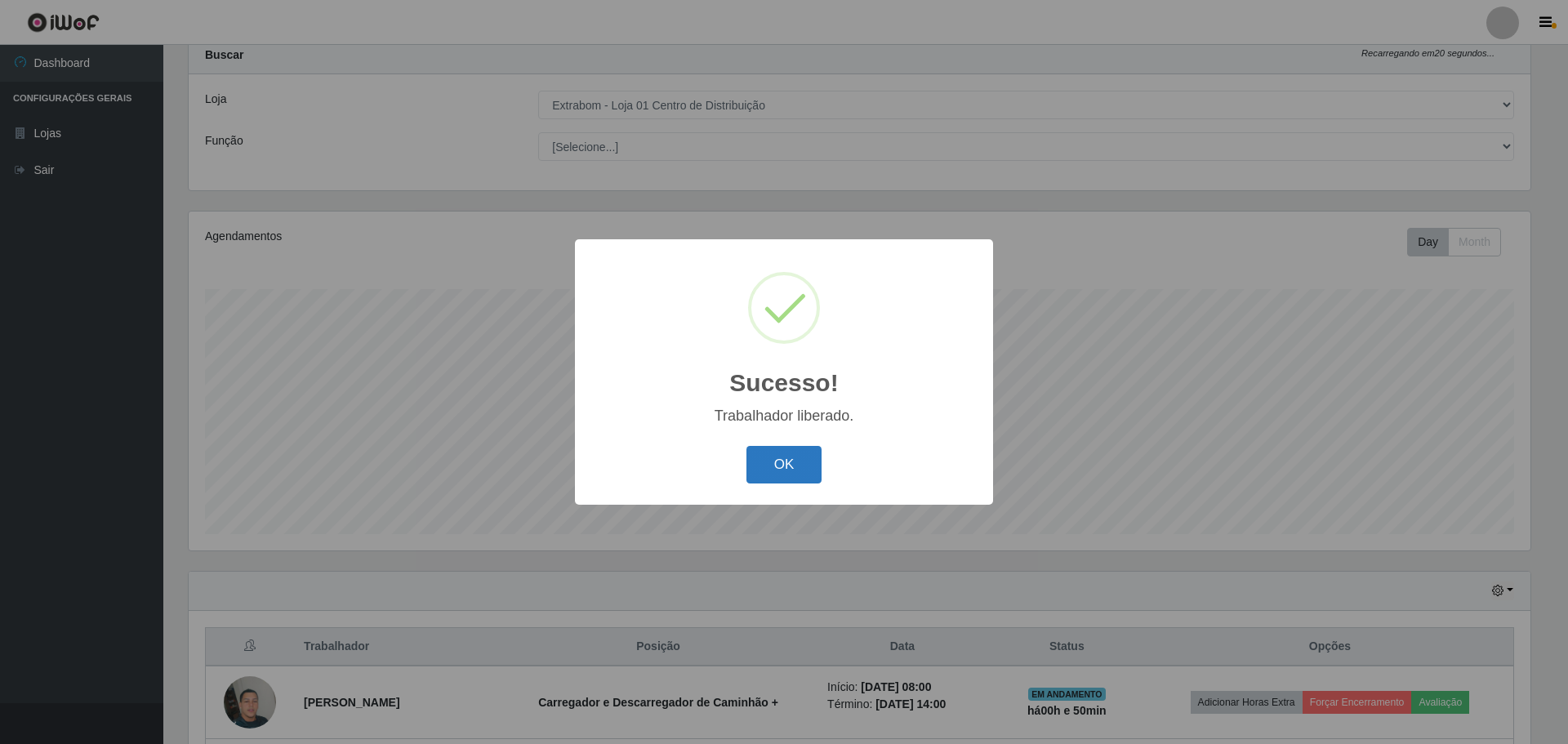
click at [783, 462] on button "OK" at bounding box center [784, 465] width 76 height 38
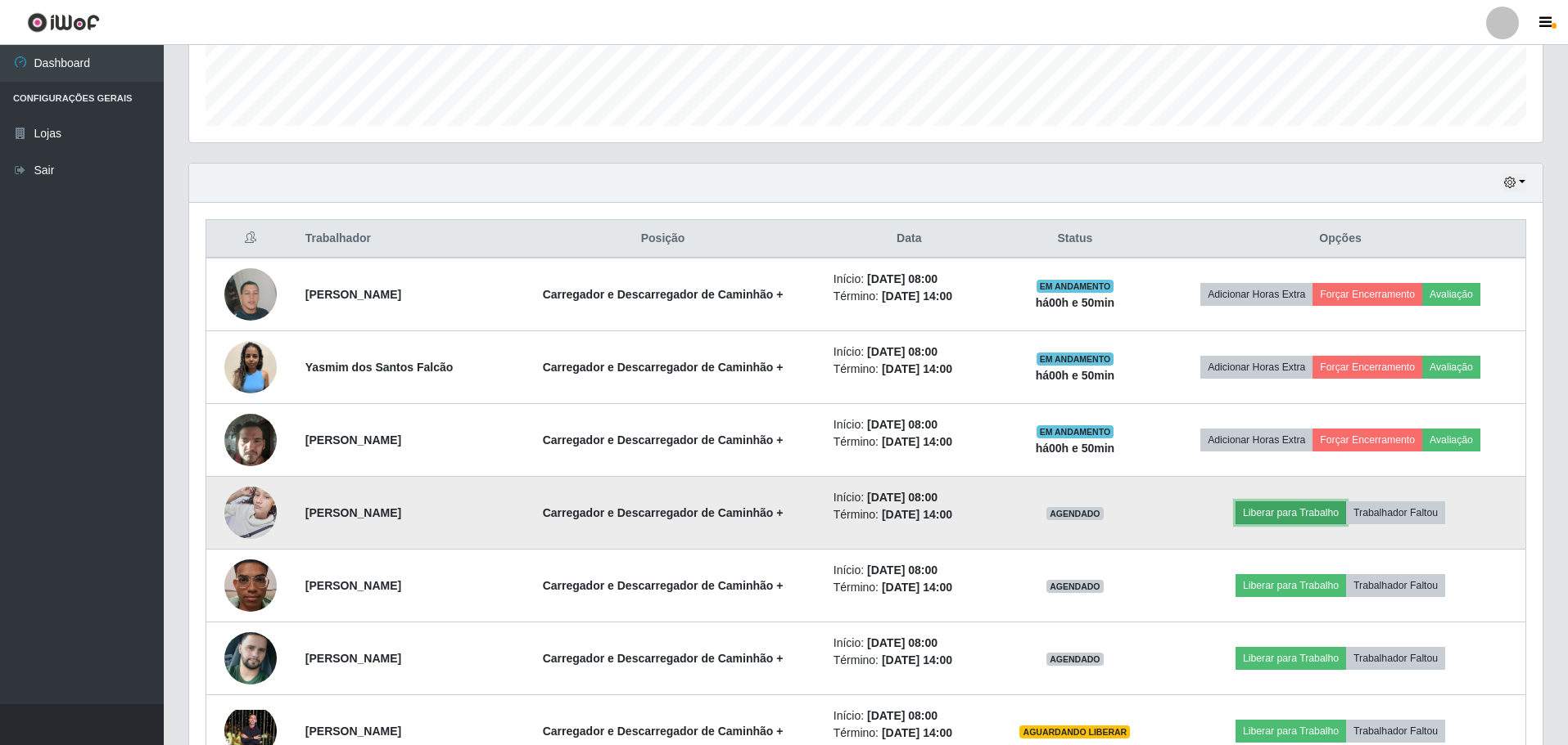
click at [1291, 520] on button "Liberar para Trabalho" at bounding box center [1290, 513] width 111 height 23
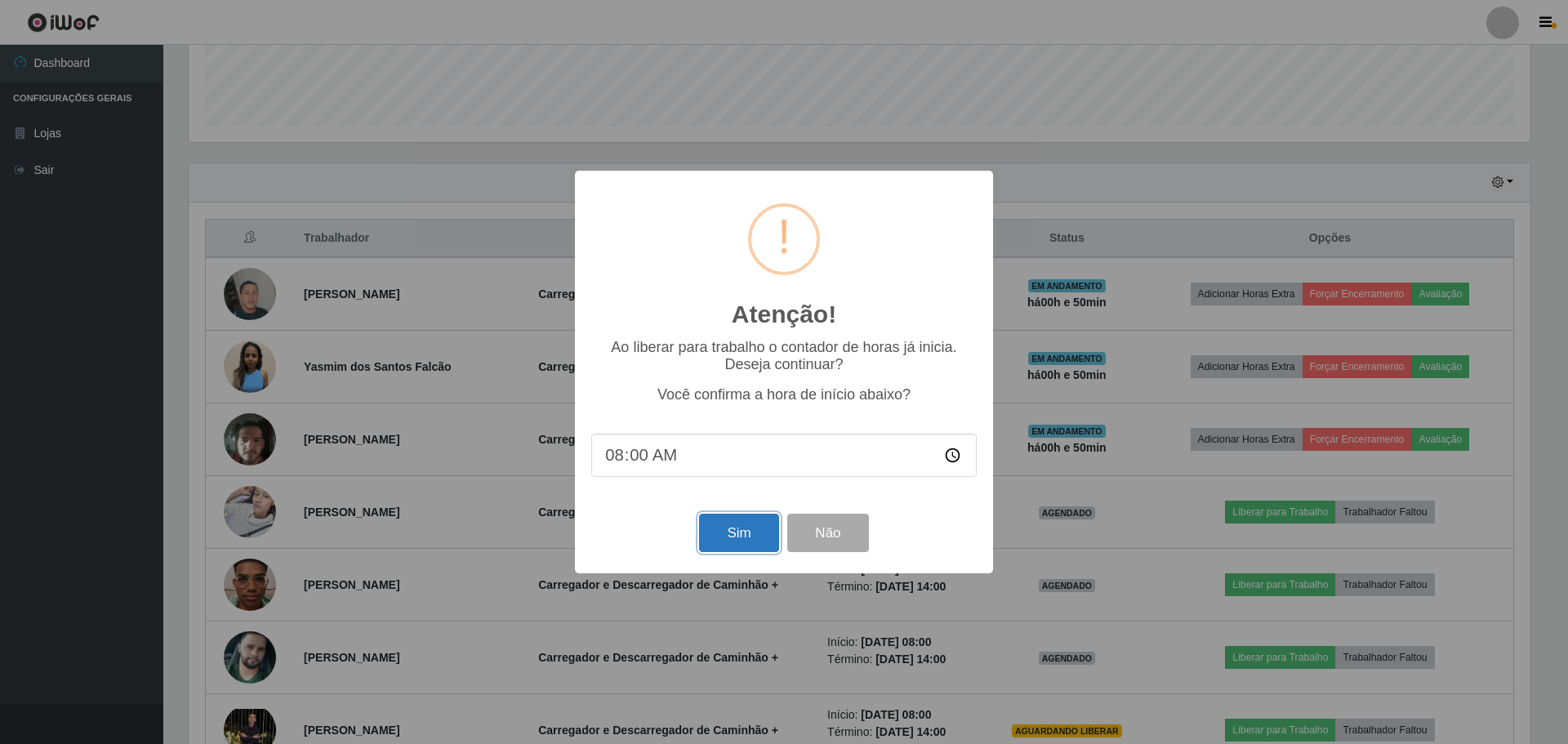
click at [753, 541] on button "Sim" at bounding box center [738, 532] width 79 height 38
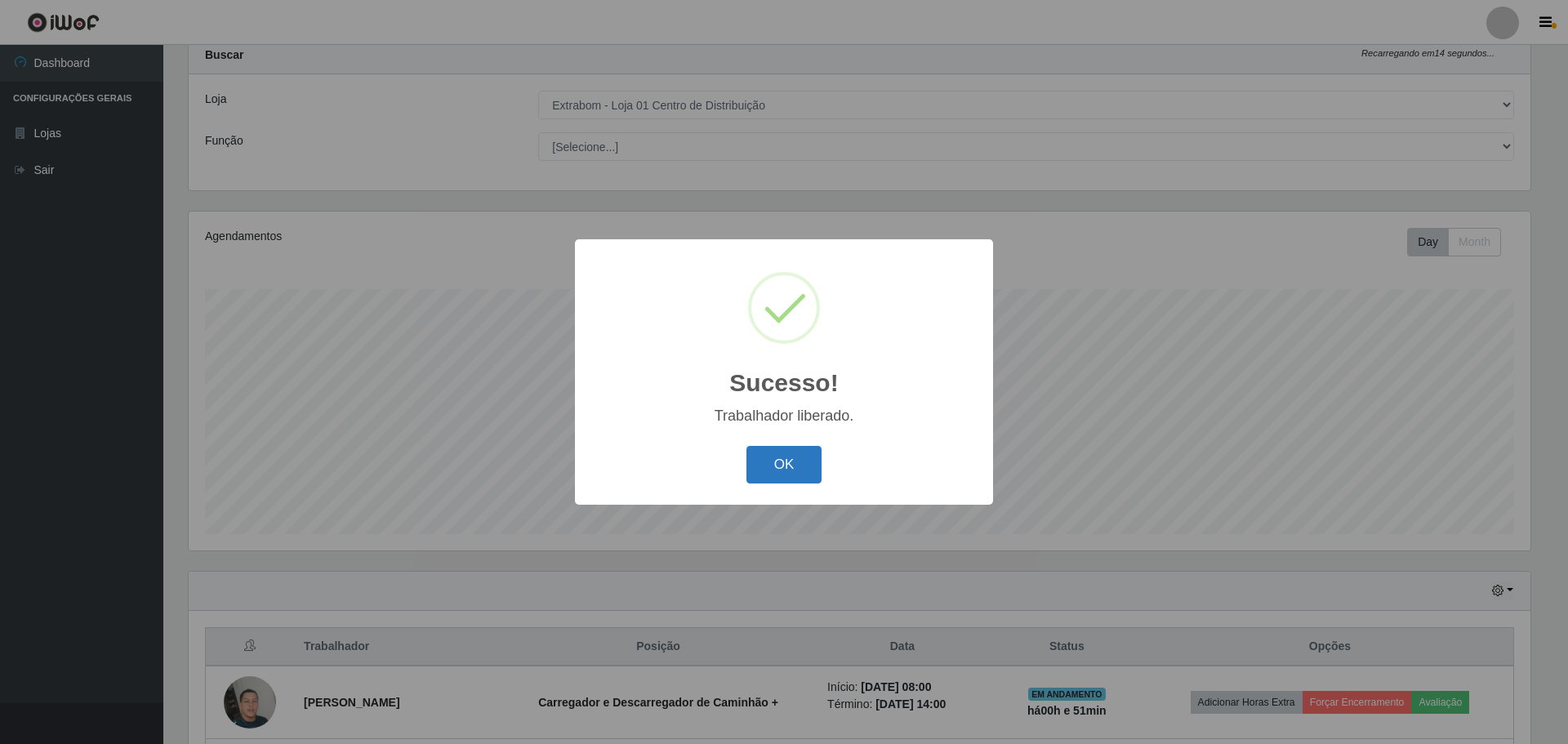
click at [791, 472] on button "OK" at bounding box center [784, 465] width 76 height 38
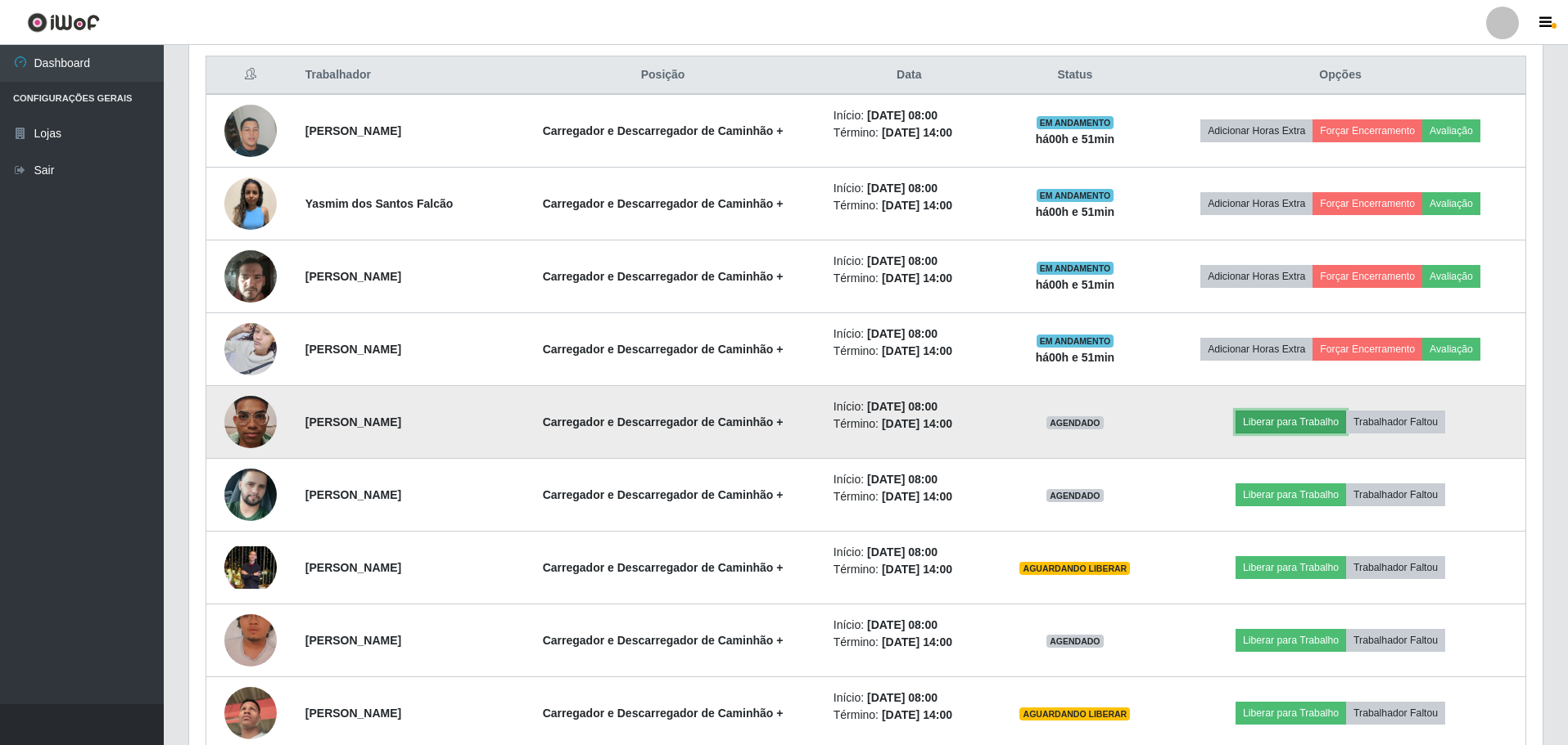
click at [1303, 416] on button "Liberar para Trabalho" at bounding box center [1290, 422] width 111 height 23
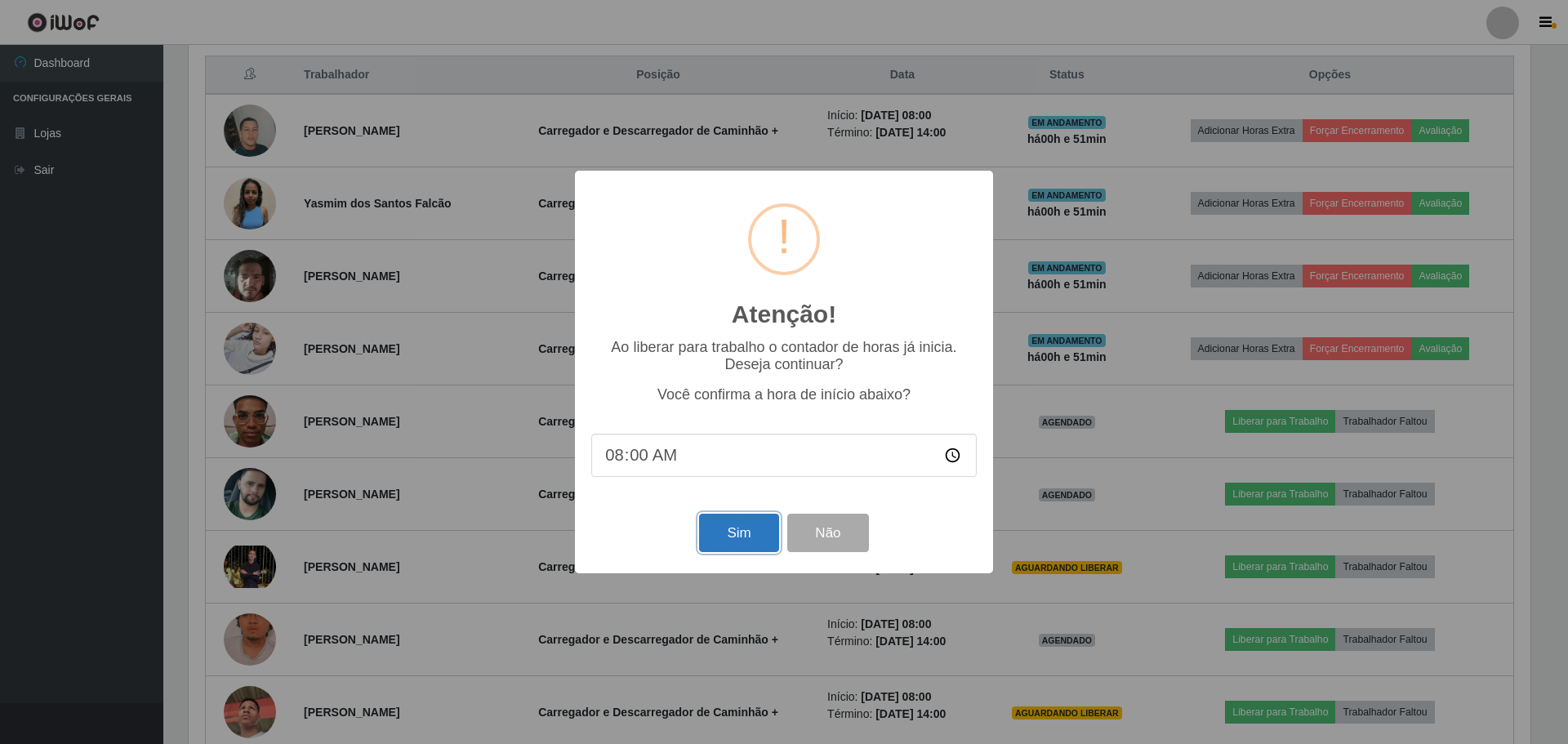
click at [756, 541] on button "Sim" at bounding box center [738, 532] width 79 height 38
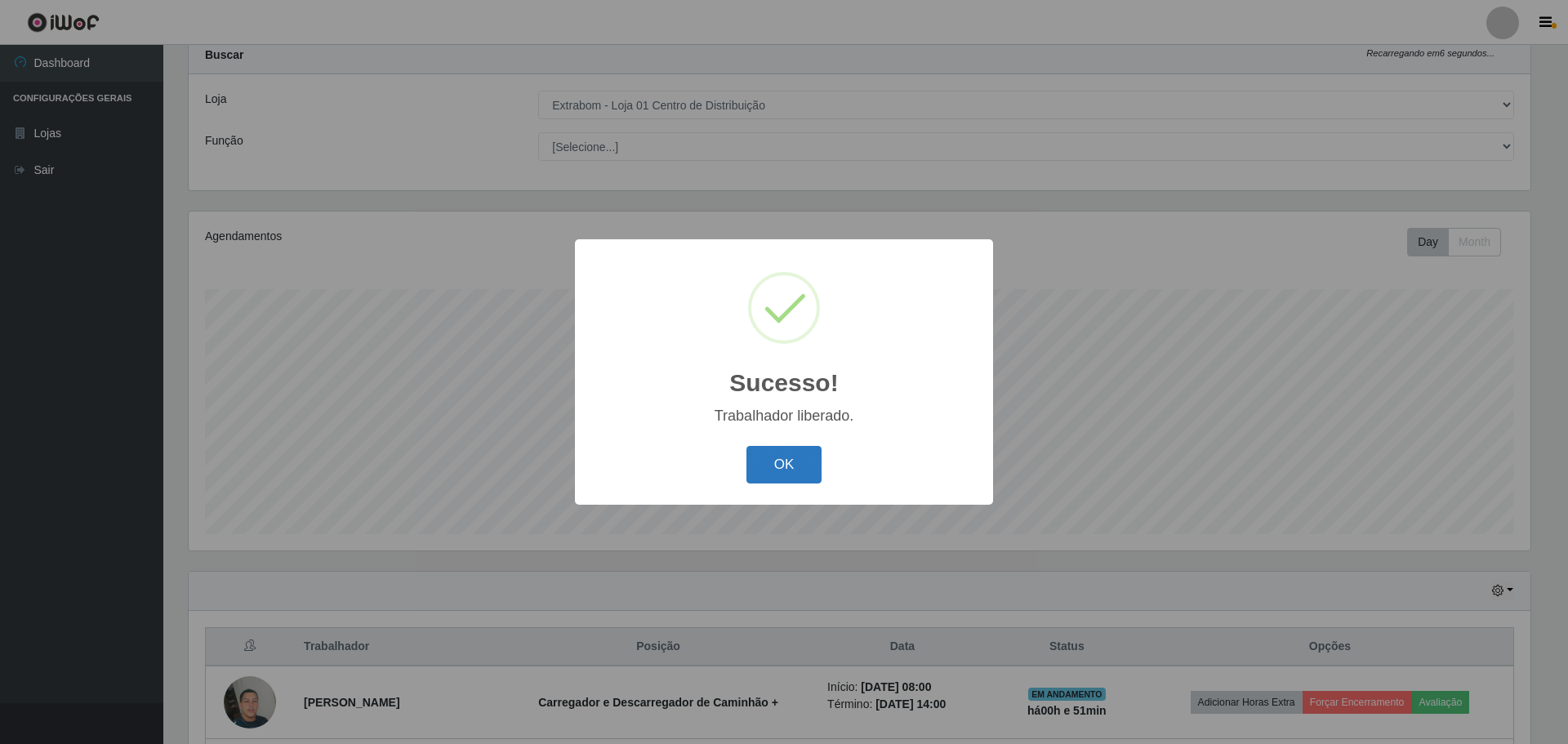
click at [806, 456] on button "OK" at bounding box center [784, 465] width 76 height 38
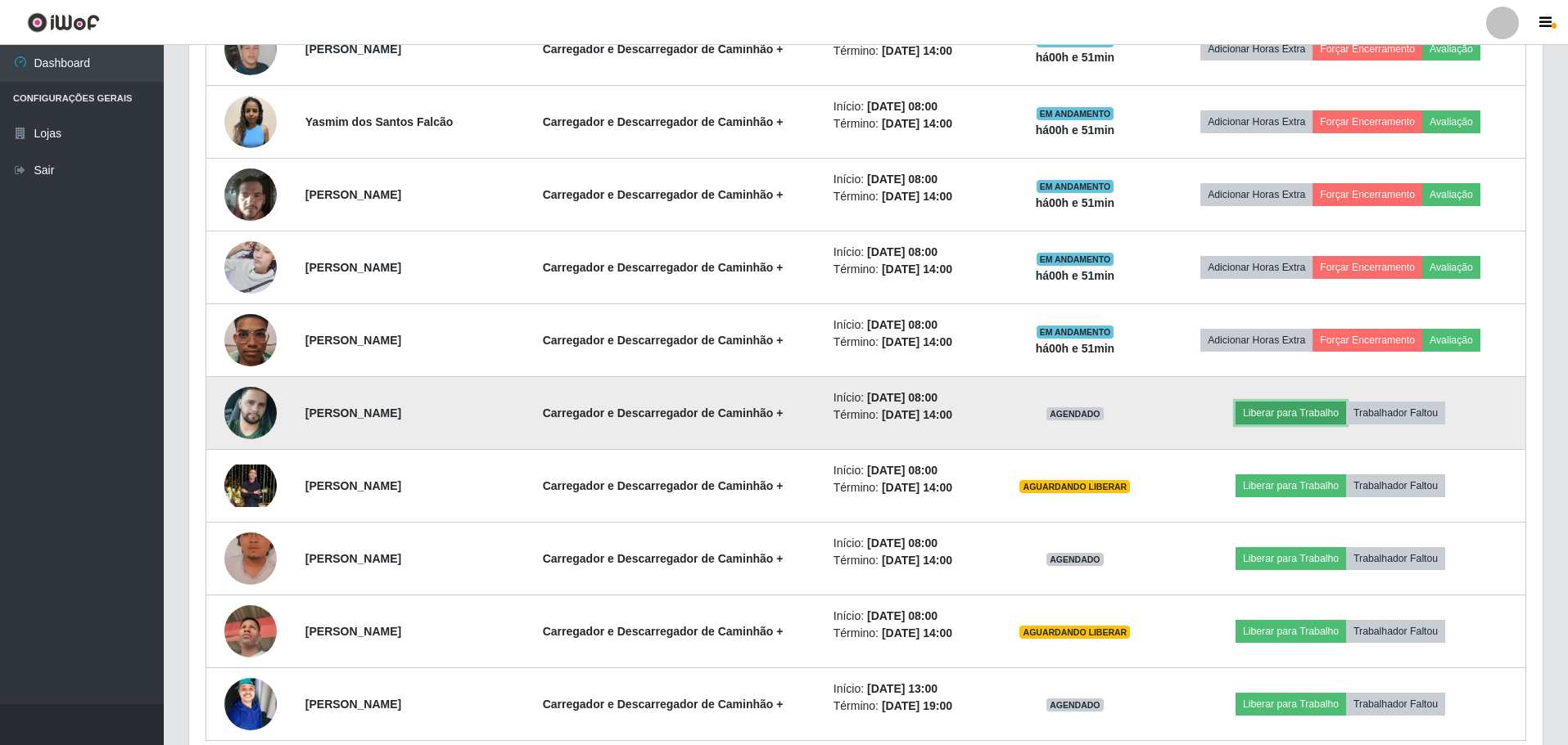
click at [1303, 420] on button "Liberar para Trabalho" at bounding box center [1290, 413] width 111 height 23
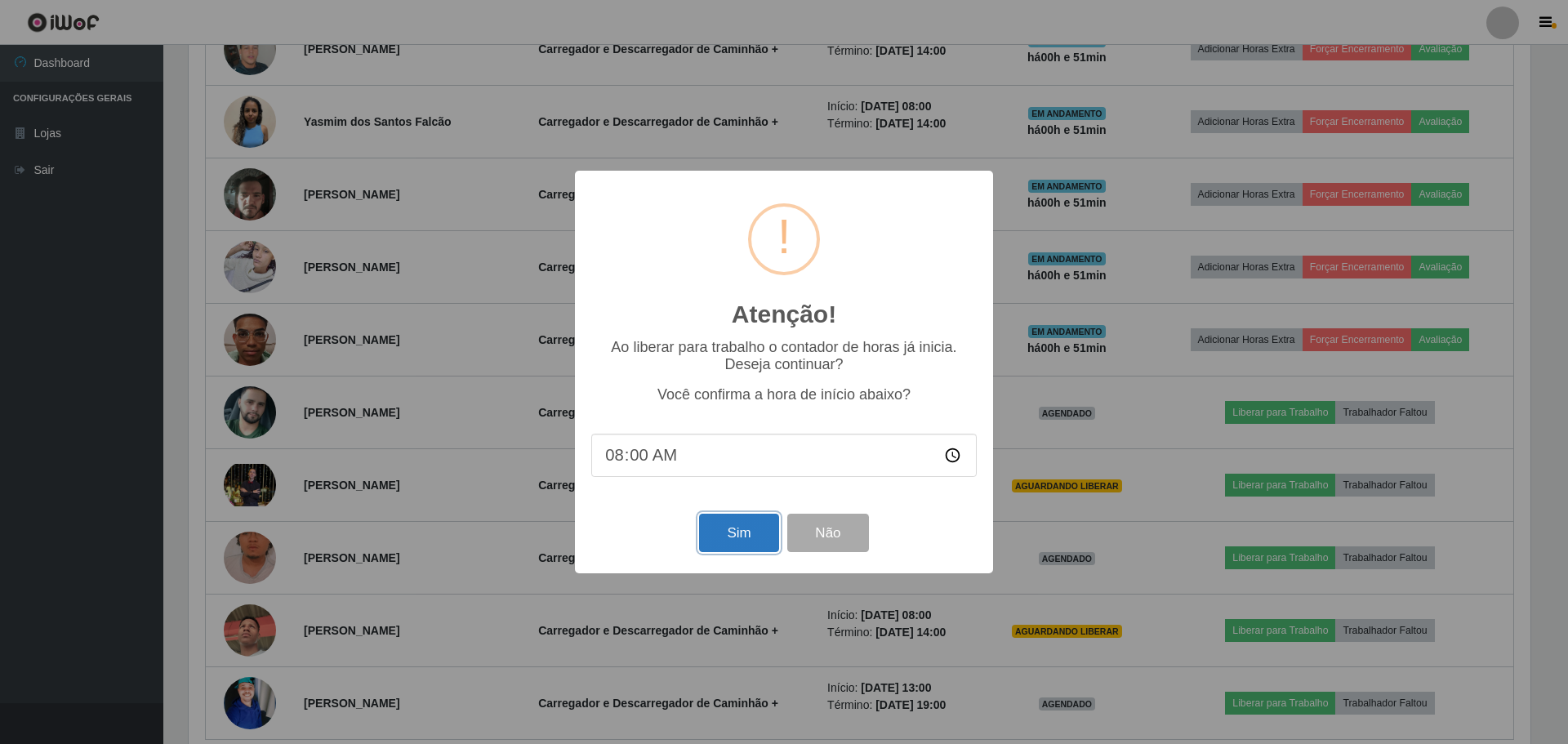
click at [721, 544] on button "Sim" at bounding box center [738, 532] width 79 height 38
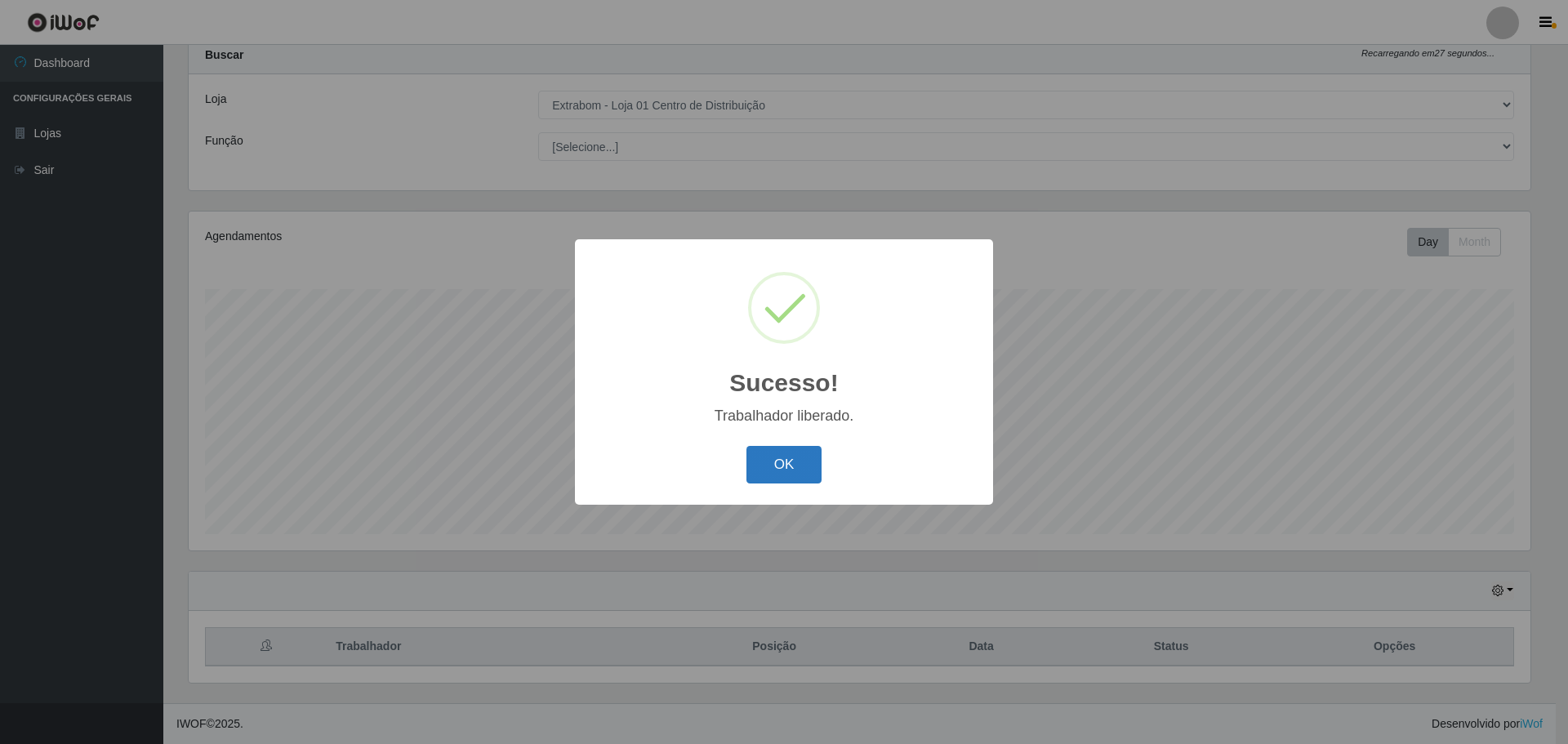
click at [788, 481] on button "OK" at bounding box center [784, 465] width 76 height 38
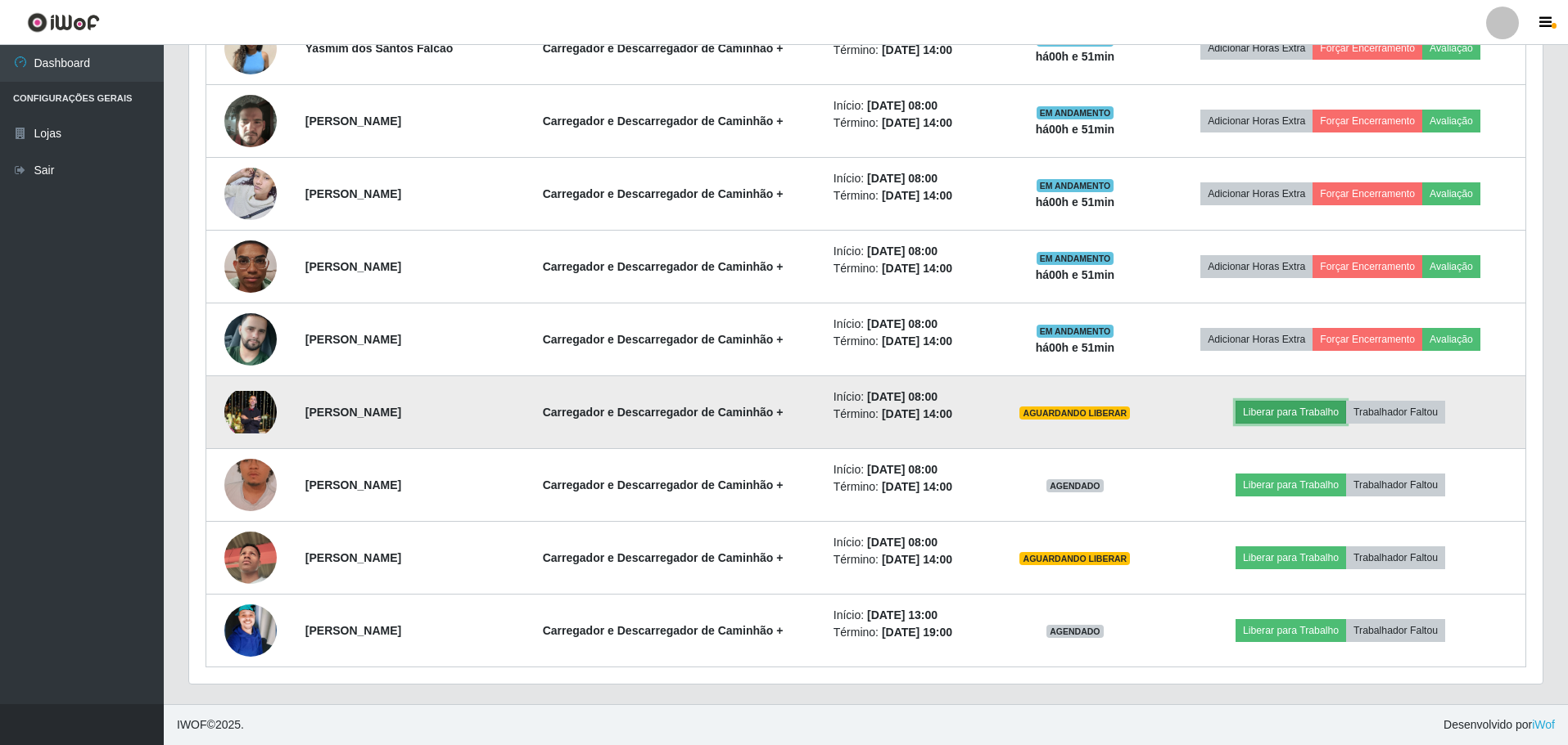
click at [1292, 416] on button "Liberar para Trabalho" at bounding box center [1290, 412] width 111 height 23
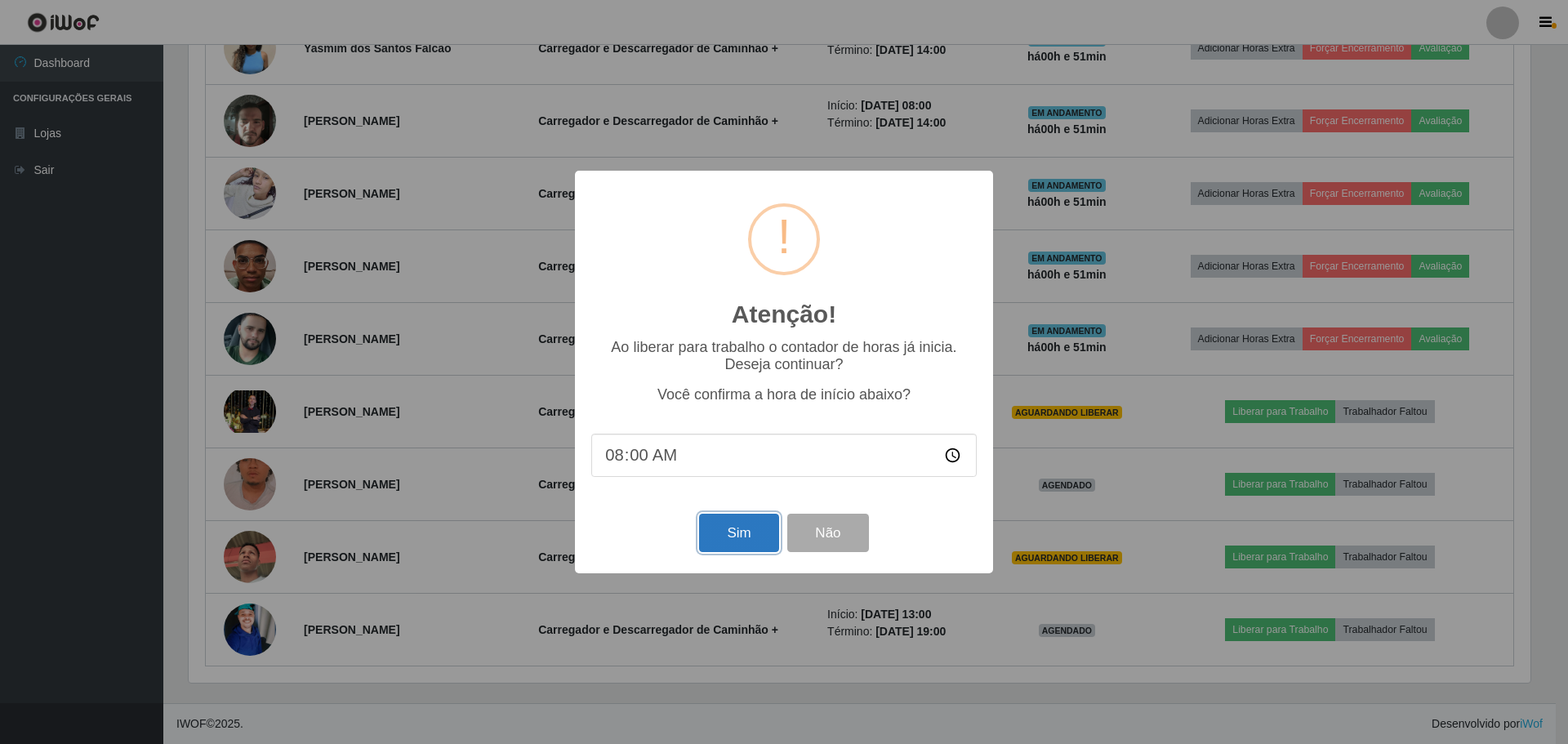
click at [752, 541] on button "Sim" at bounding box center [738, 532] width 79 height 38
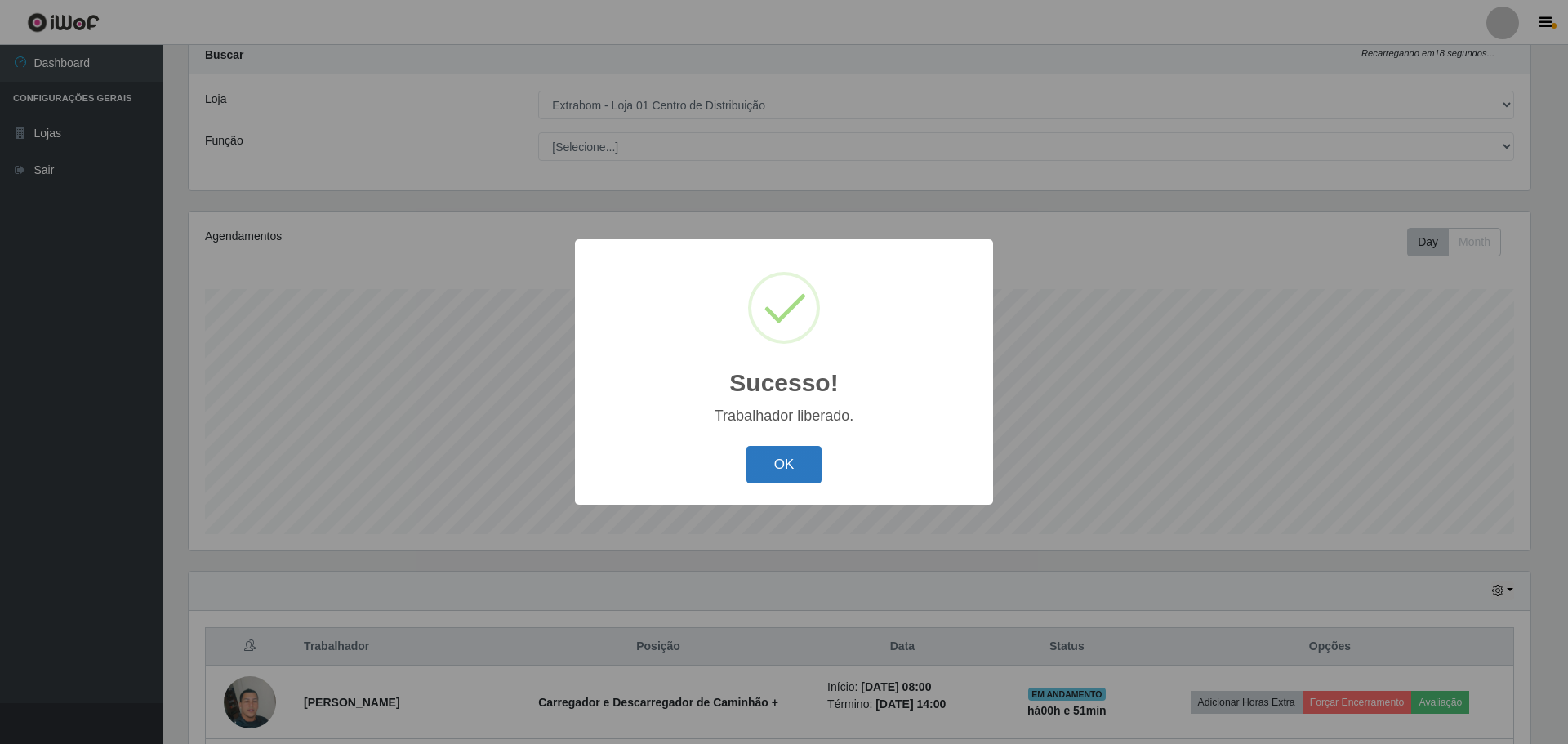
click at [782, 463] on button "OK" at bounding box center [784, 465] width 76 height 38
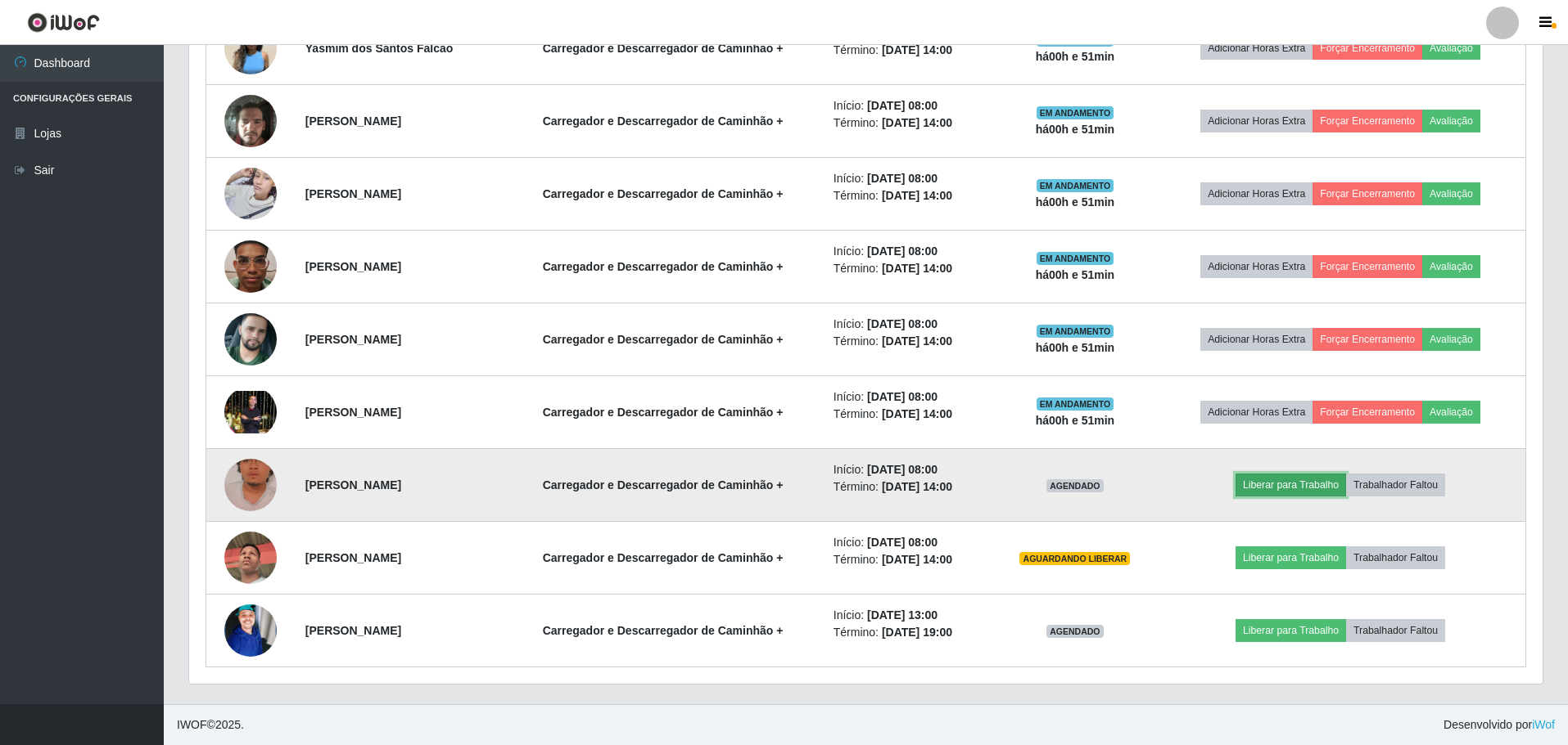
click at [1310, 488] on button "Liberar para Trabalho" at bounding box center [1290, 485] width 111 height 23
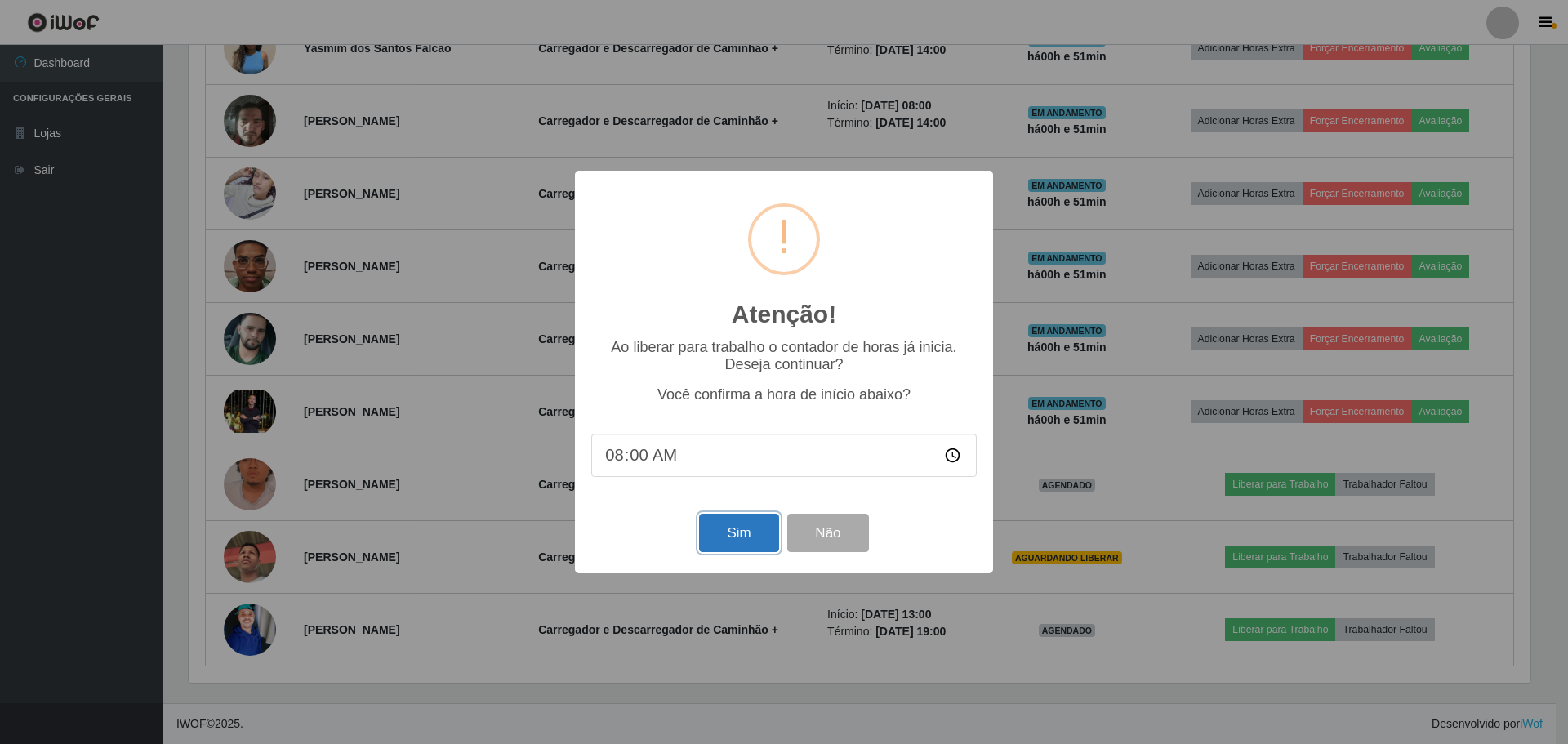
click at [746, 538] on button "Sim" at bounding box center [738, 532] width 79 height 38
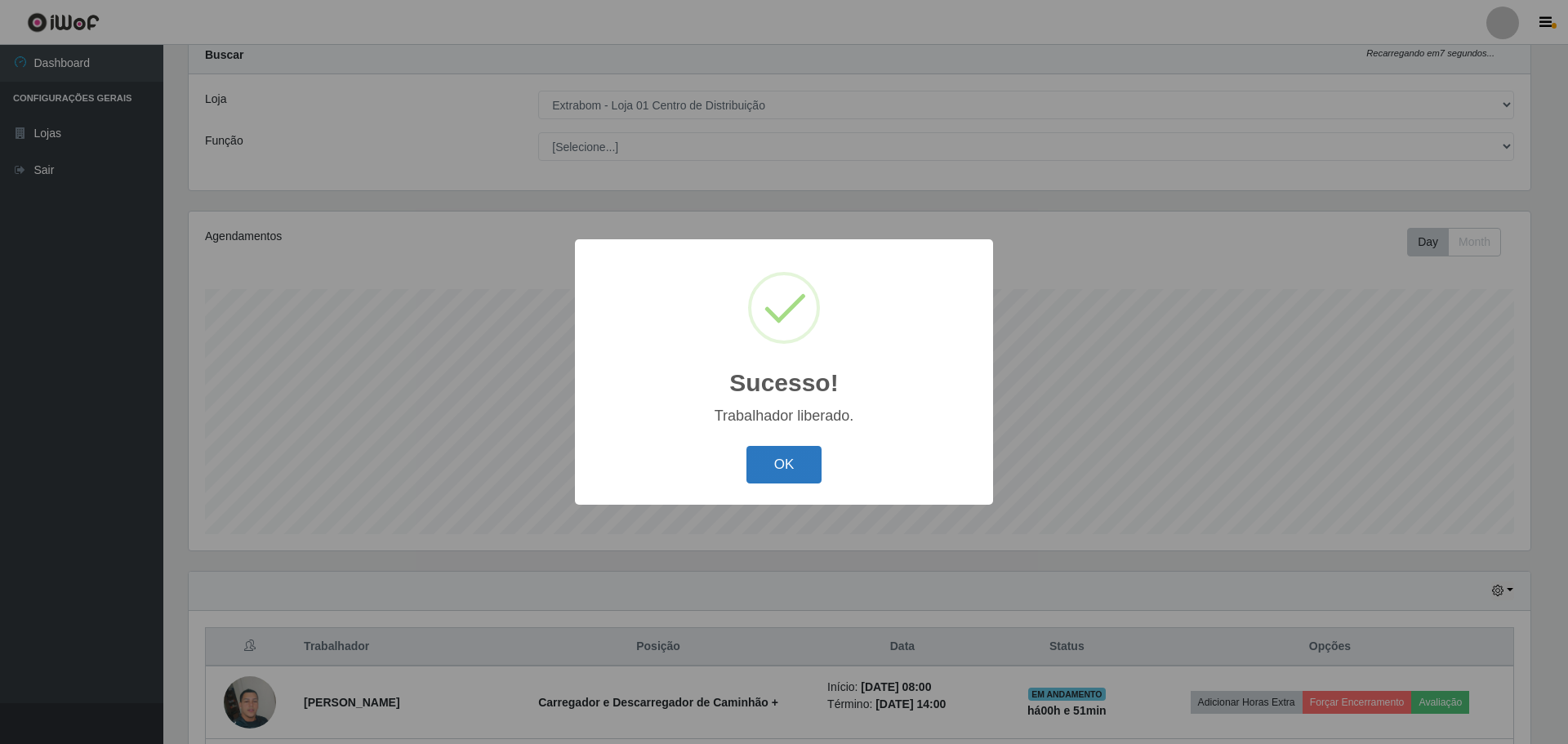
drag, startPoint x: 790, startPoint y: 472, endPoint x: 810, endPoint y: 481, distance: 21.9
click at [791, 472] on button "OK" at bounding box center [784, 465] width 76 height 38
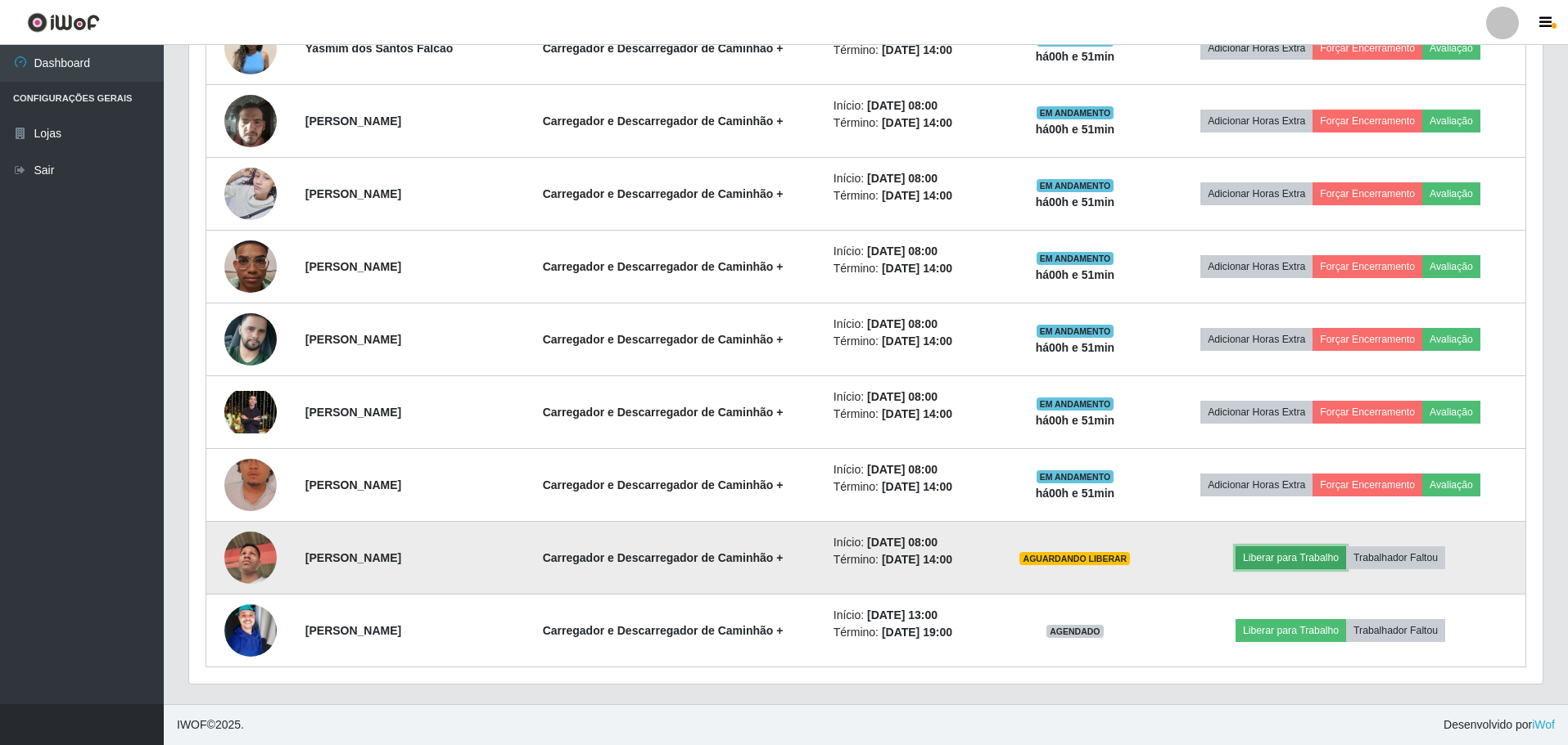
click at [1291, 555] on button "Liberar para Trabalho" at bounding box center [1290, 557] width 111 height 23
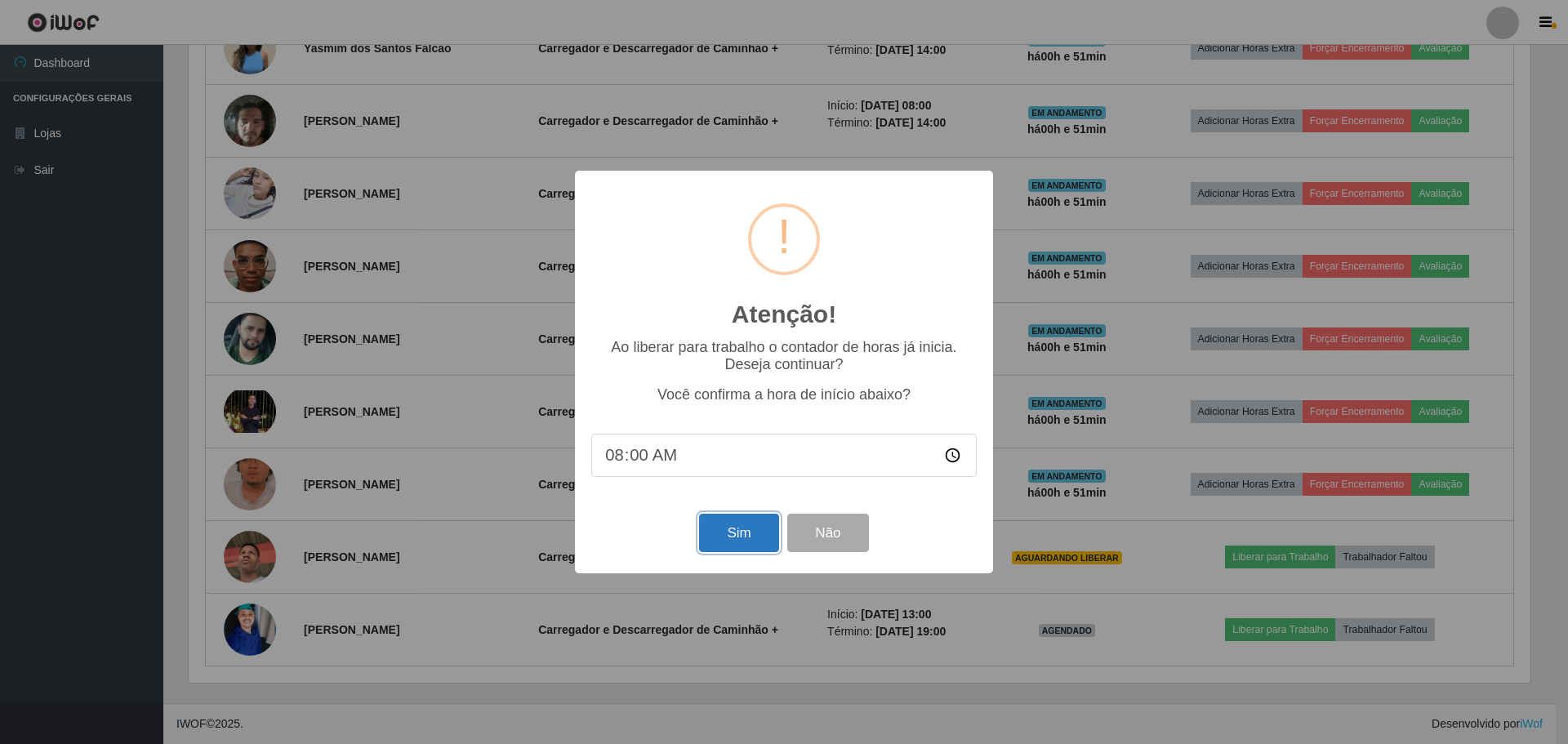
click at [723, 535] on button "Sim" at bounding box center [738, 532] width 79 height 38
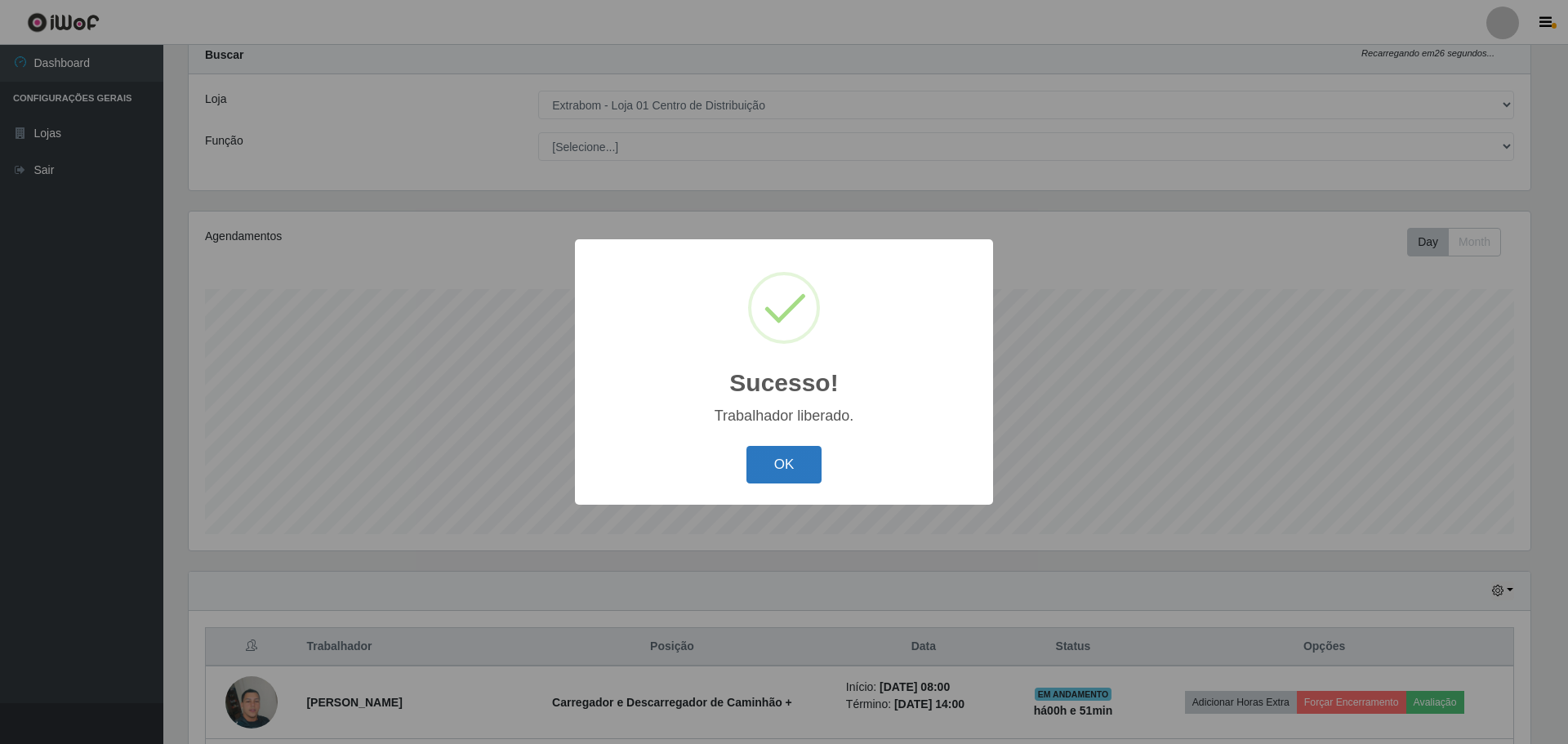
click at [787, 474] on button "OK" at bounding box center [784, 465] width 76 height 38
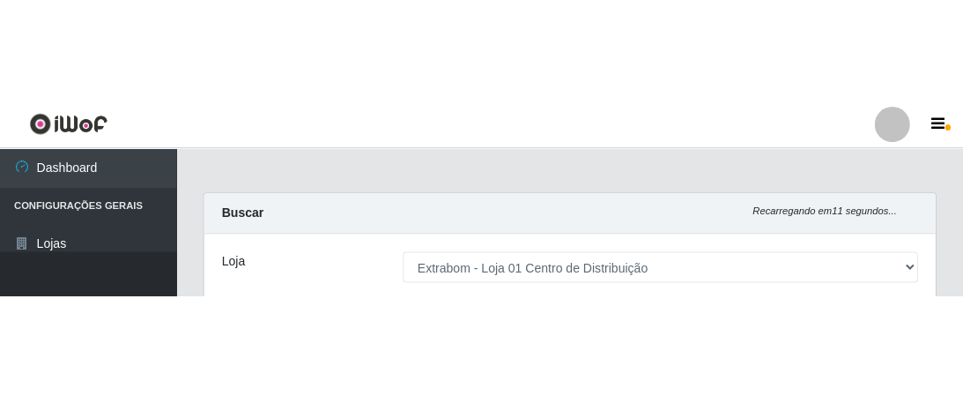
scroll to position [365, 733]
